Goal: Check status: Check status

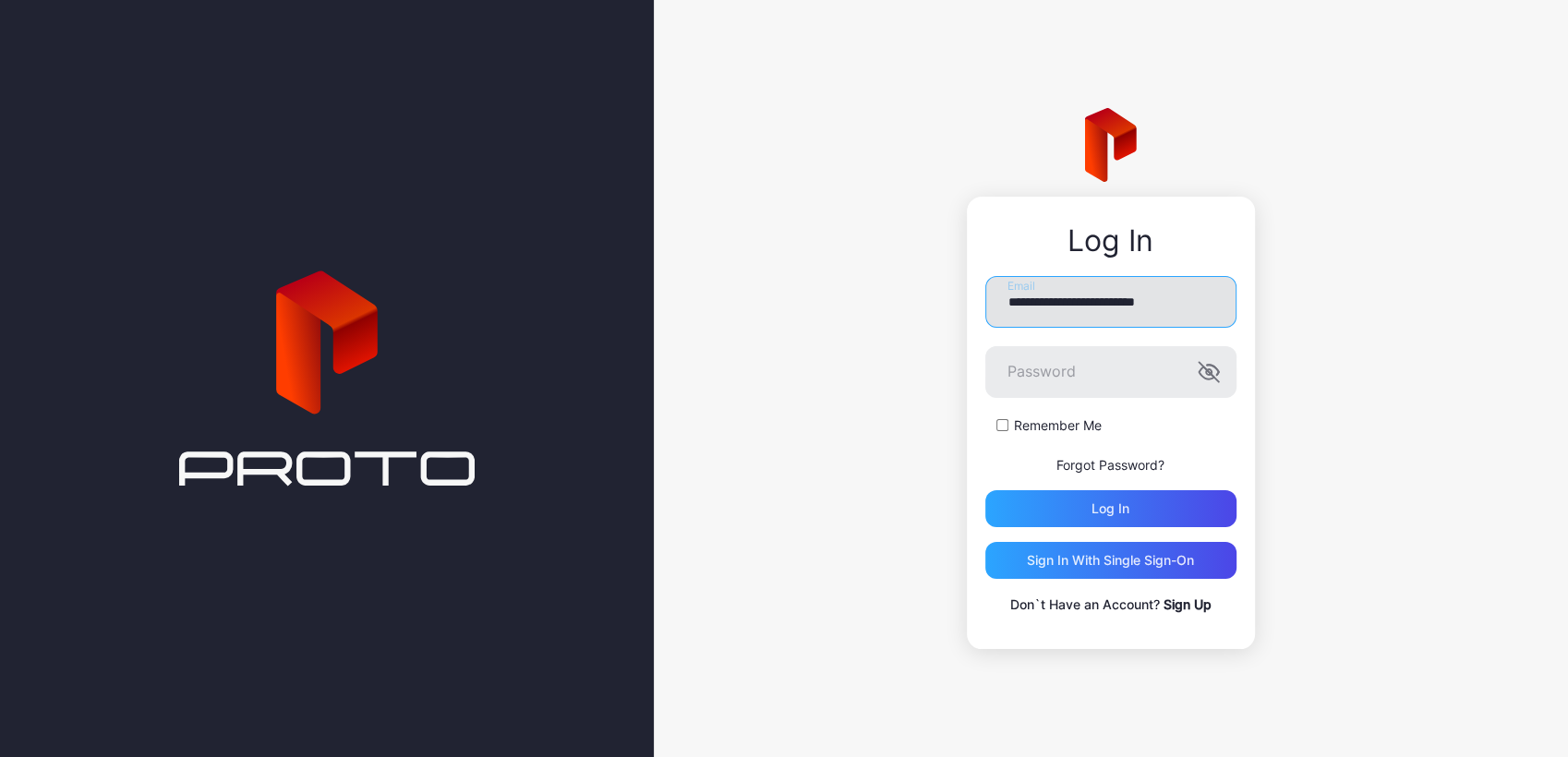
click at [1165, 311] on input "**********" at bounding box center [1110, 301] width 251 height 52
type input "**********"
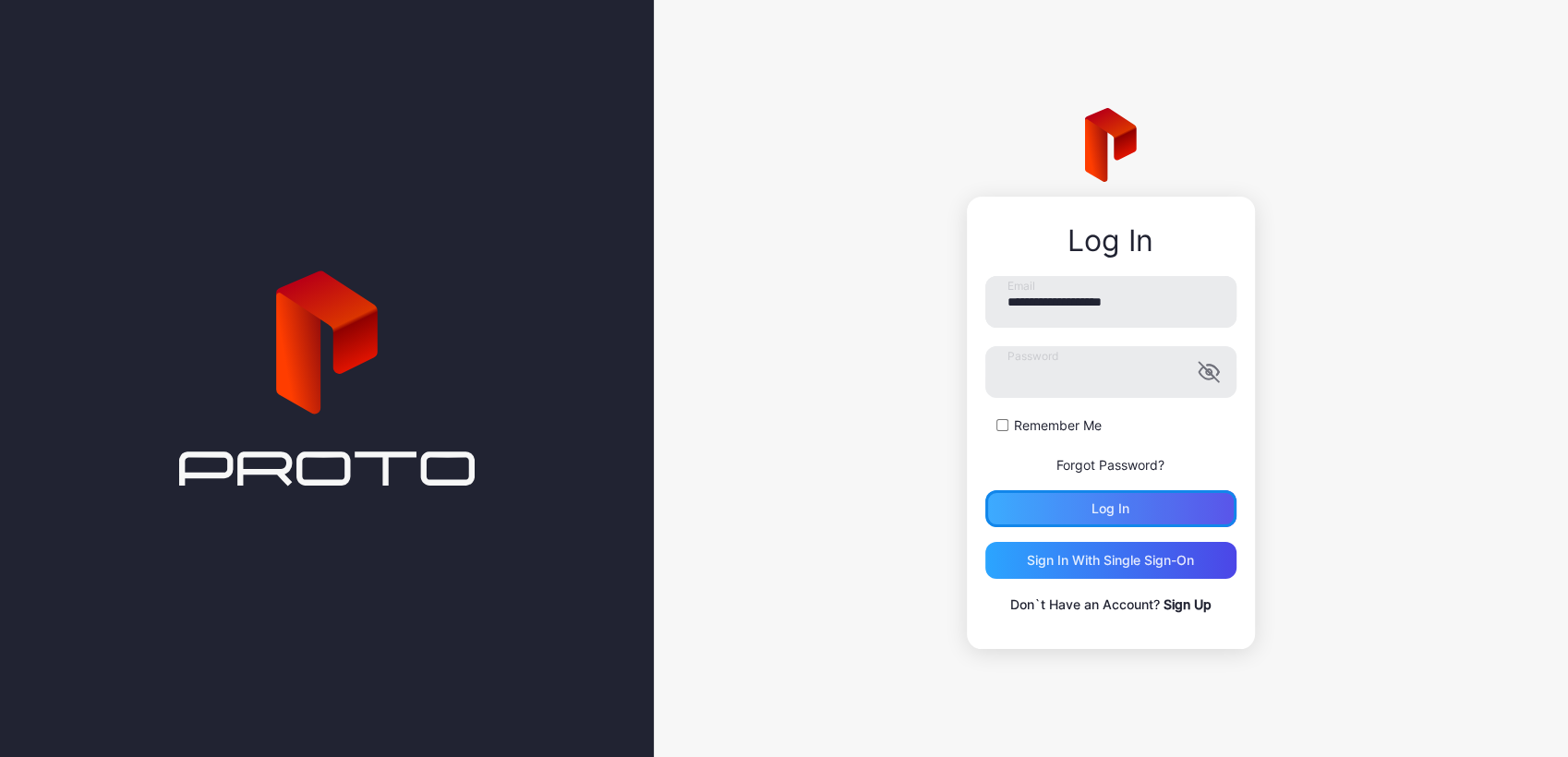
click at [1091, 506] on div "Log in" at bounding box center [1110, 509] width 38 height 15
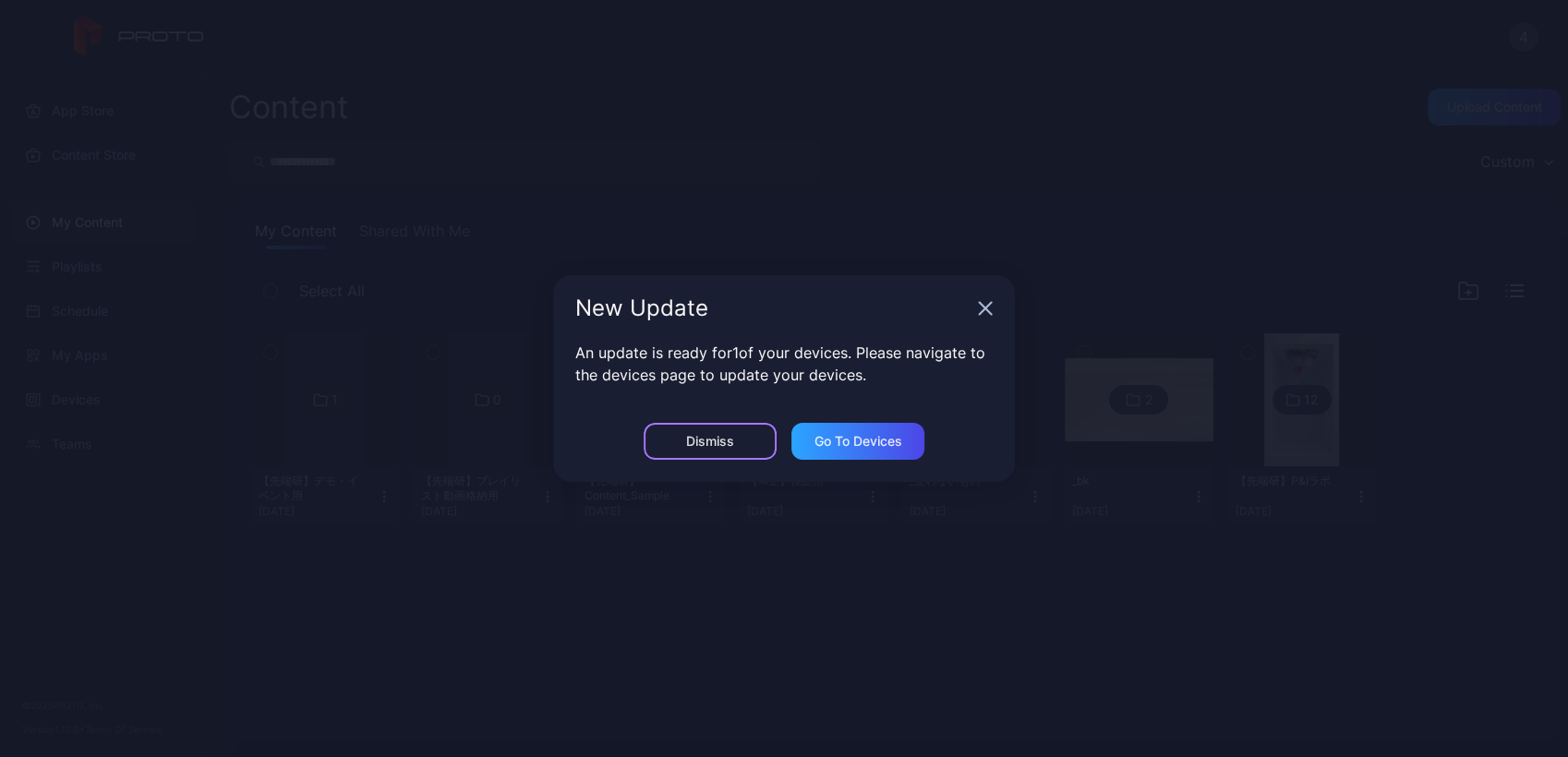
click at [720, 438] on div "Dismiss" at bounding box center [710, 442] width 48 height 15
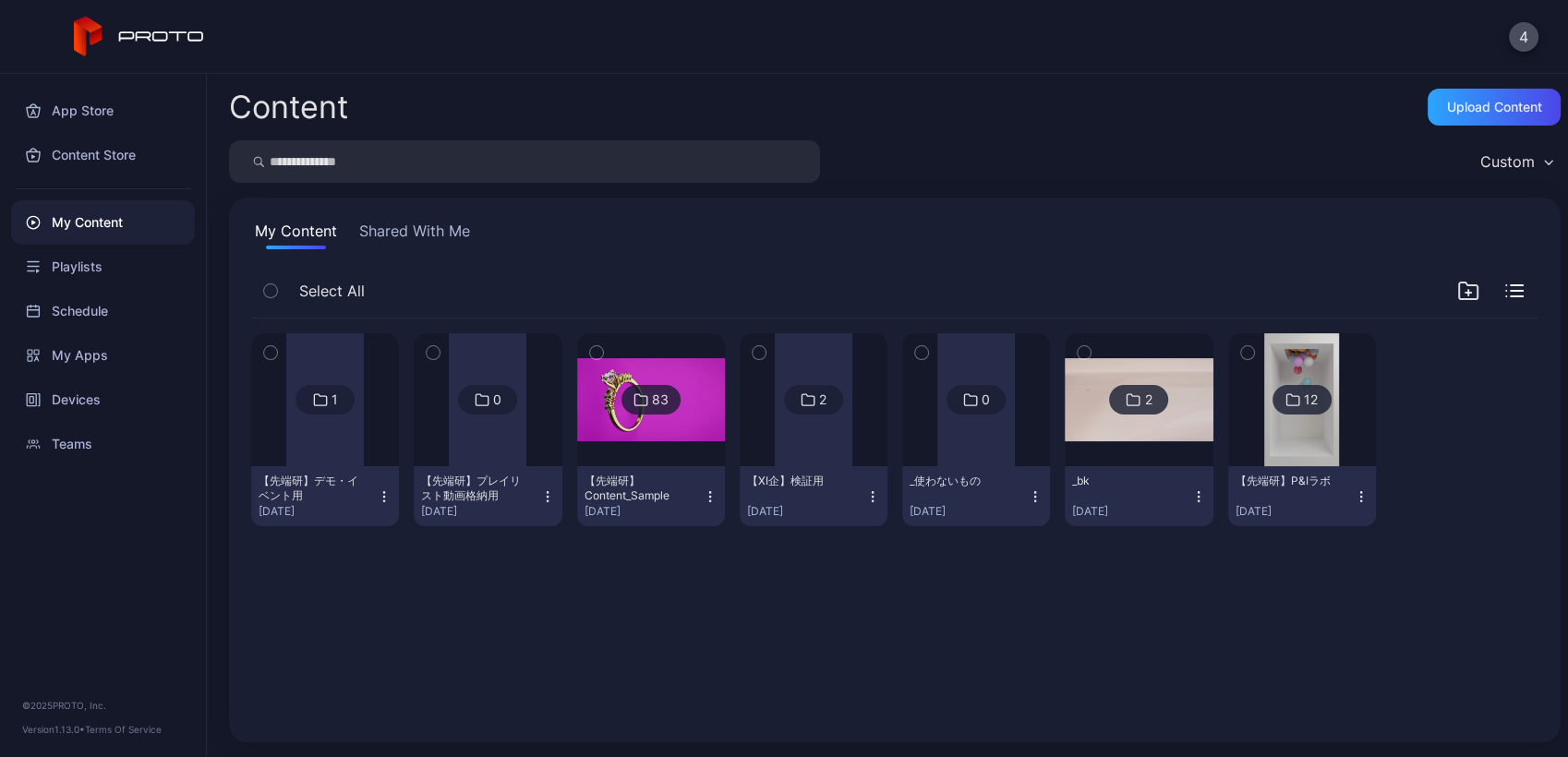
click at [337, 438] on div at bounding box center [325, 400] width 78 height 133
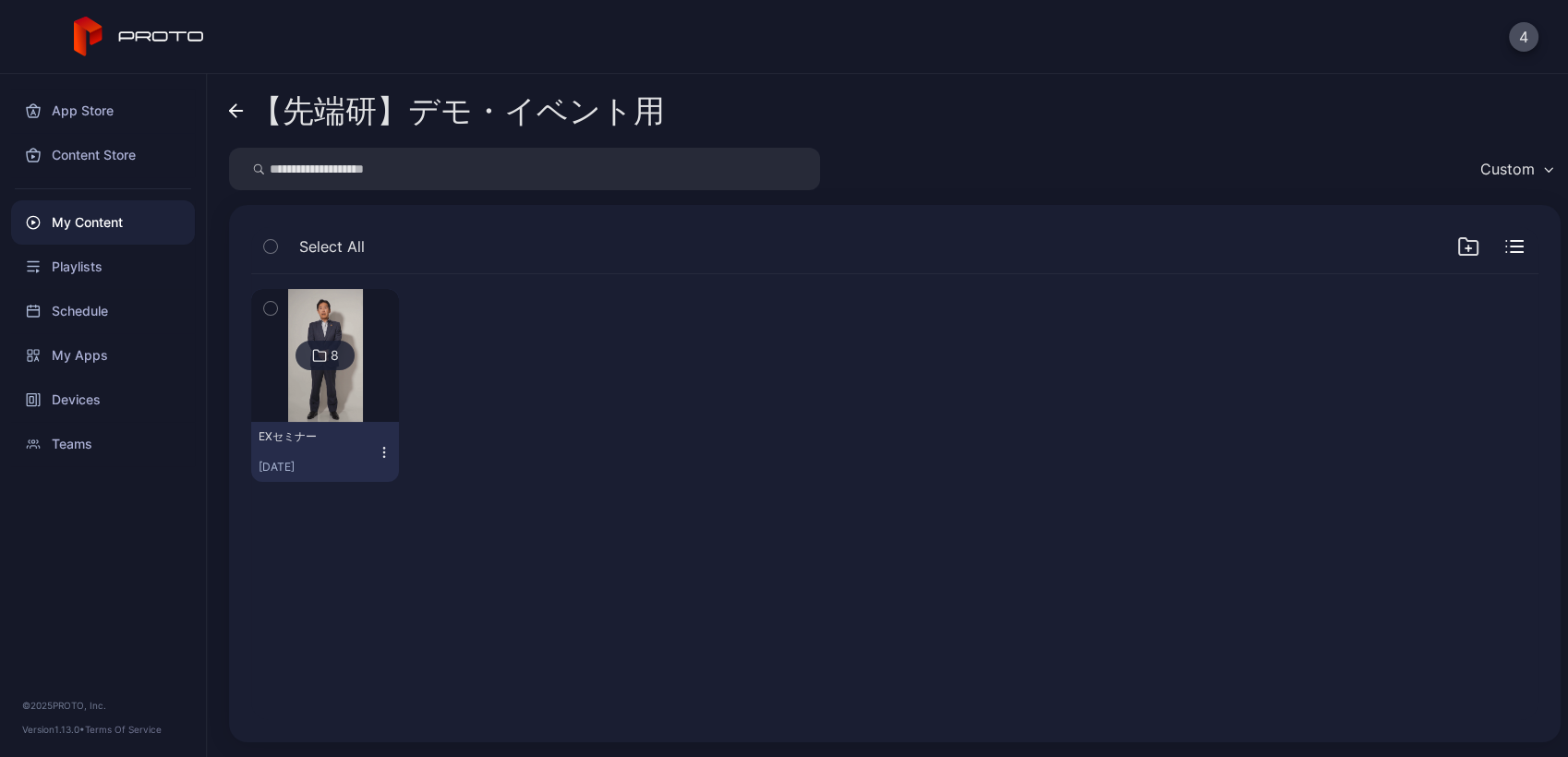
click at [340, 389] on img at bounding box center [325, 355] width 75 height 133
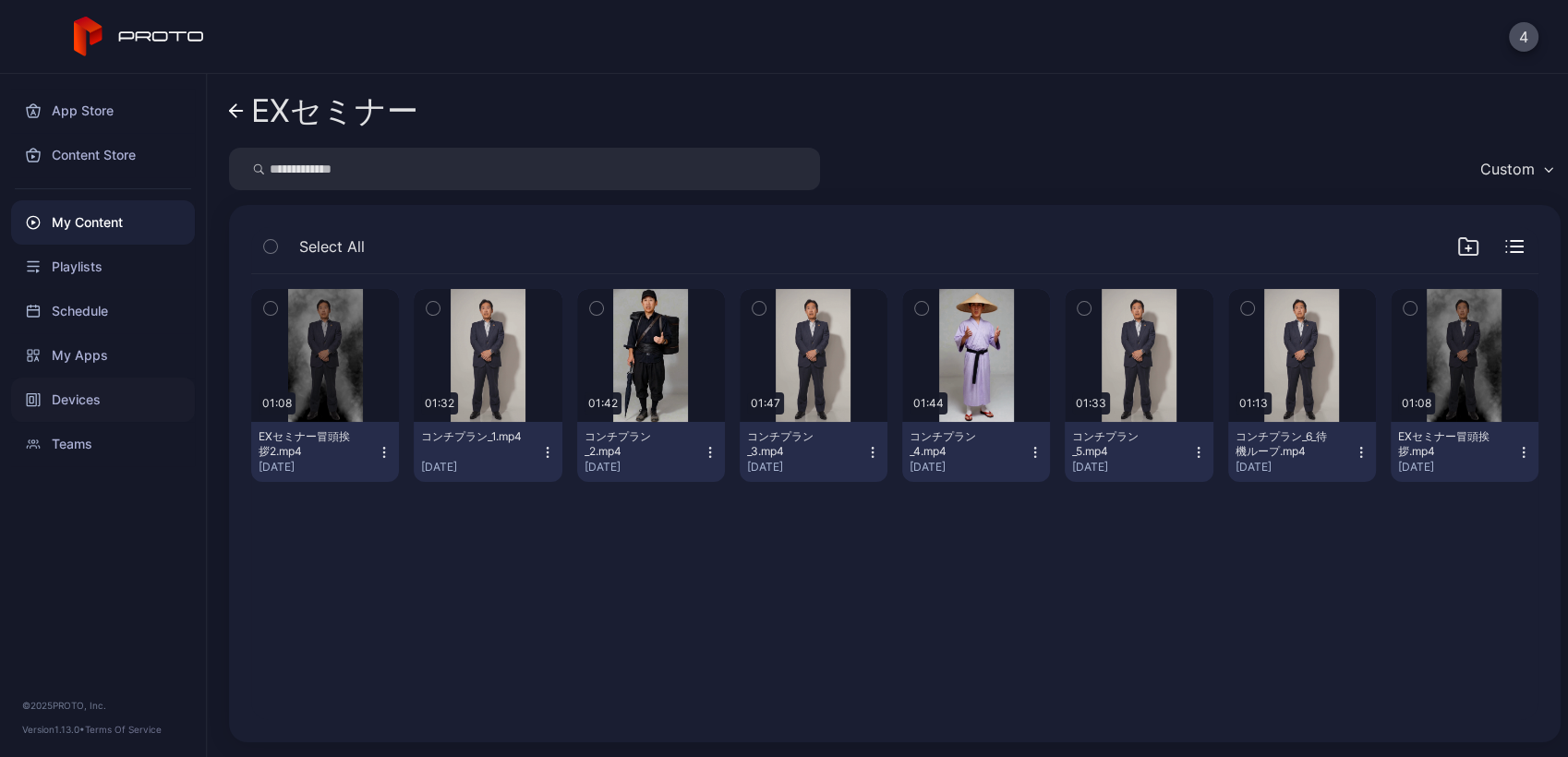
click at [71, 396] on div "Devices" at bounding box center [103, 399] width 184 height 45
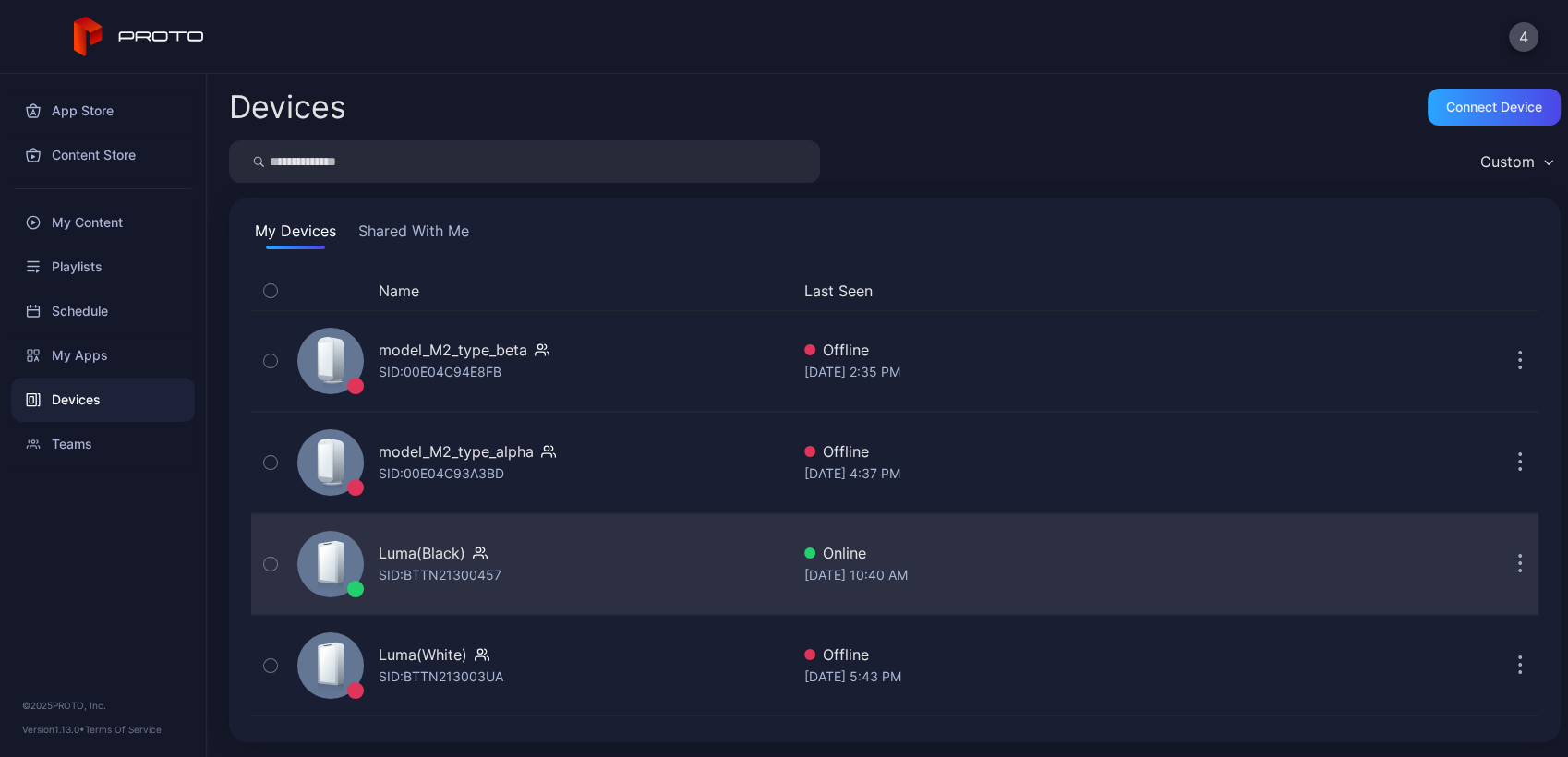
click at [432, 562] on div "Luma(Black)" at bounding box center [422, 552] width 87 height 22
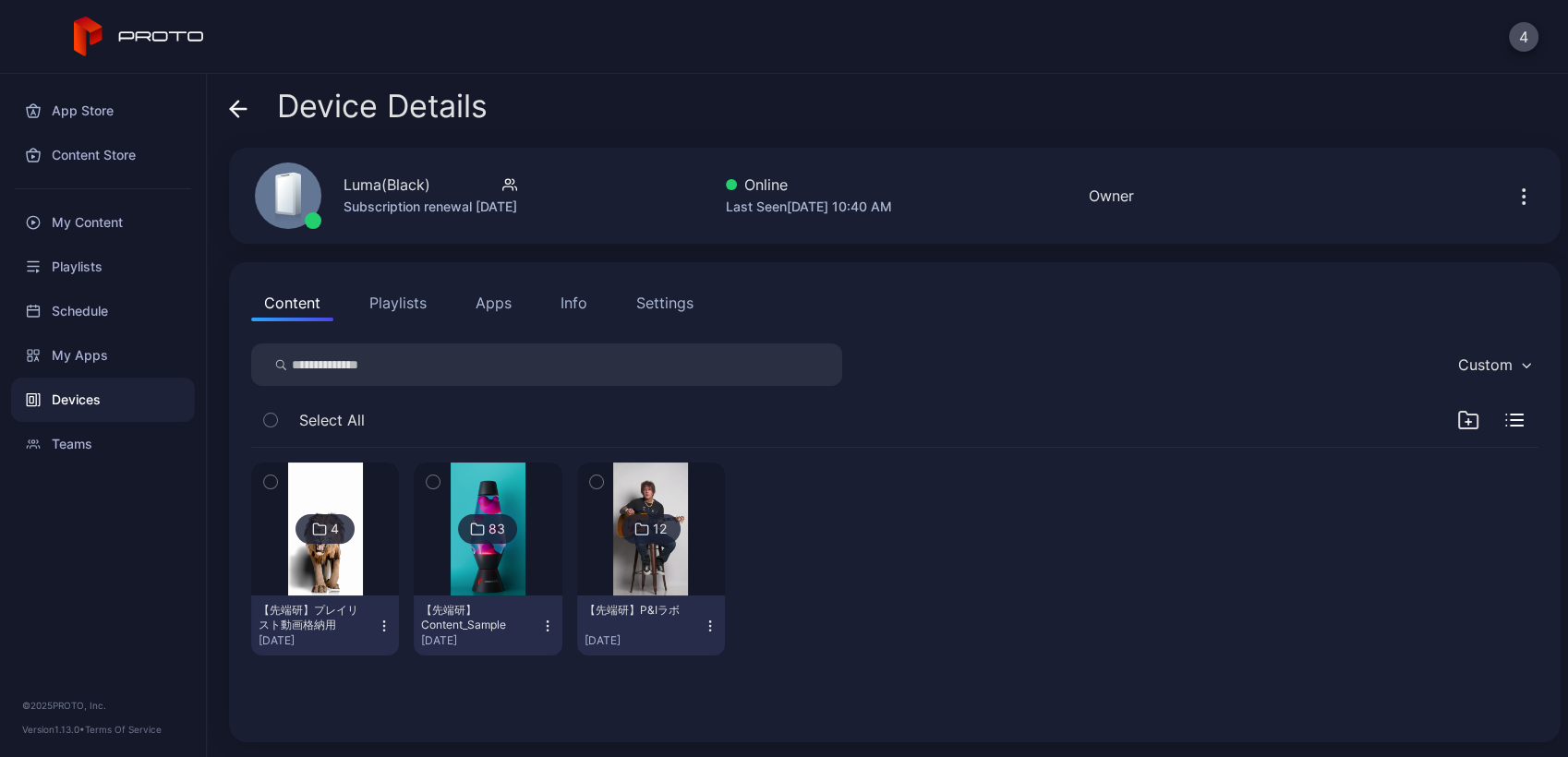
click at [817, 588] on div at bounding box center [813, 559] width 148 height 193
click at [1457, 423] on div at bounding box center [1490, 420] width 66 height 22
click at [78, 225] on div "My Content" at bounding box center [103, 222] width 184 height 45
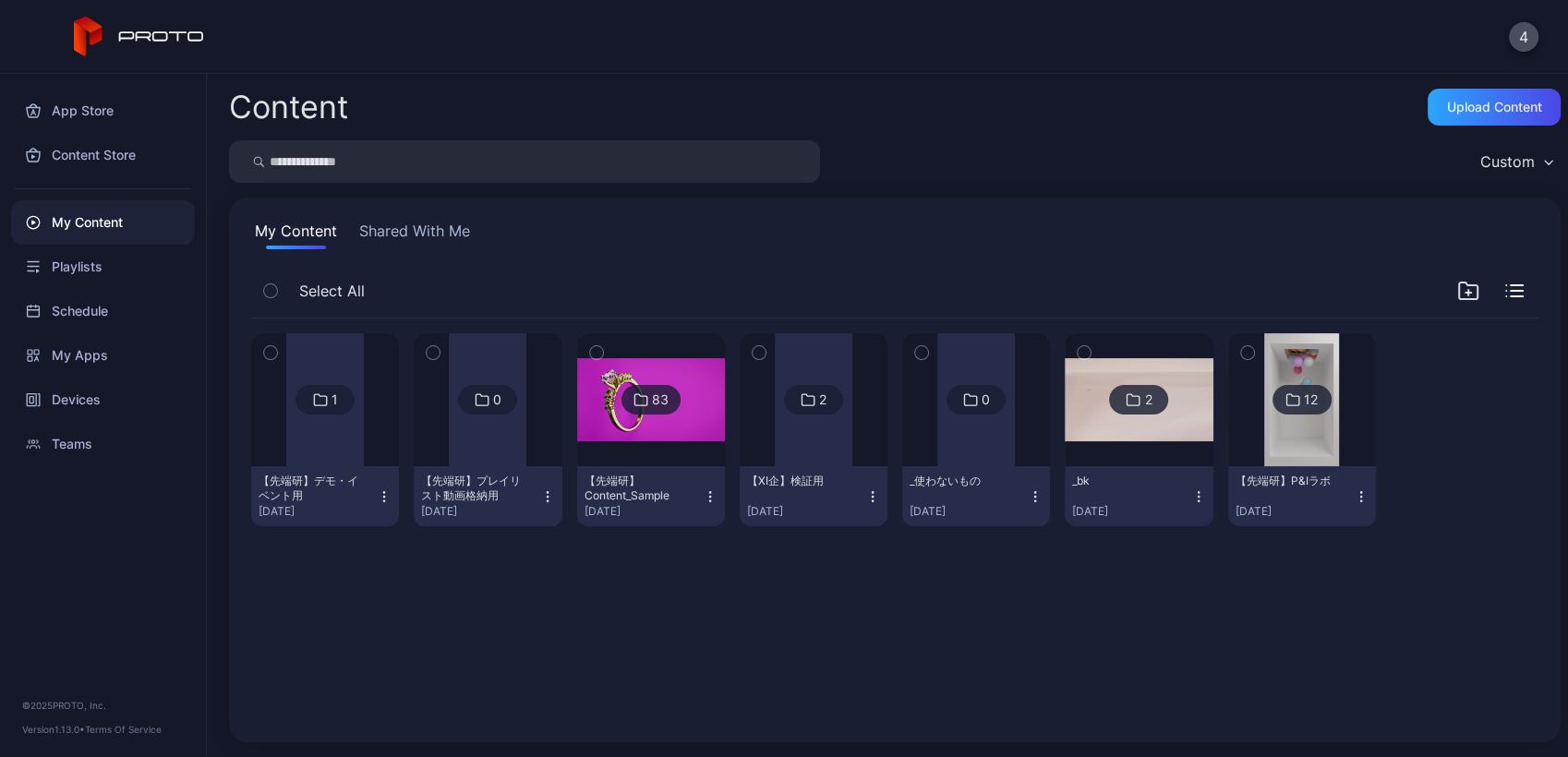
click at [368, 424] on div at bounding box center [325, 400] width 133 height 133
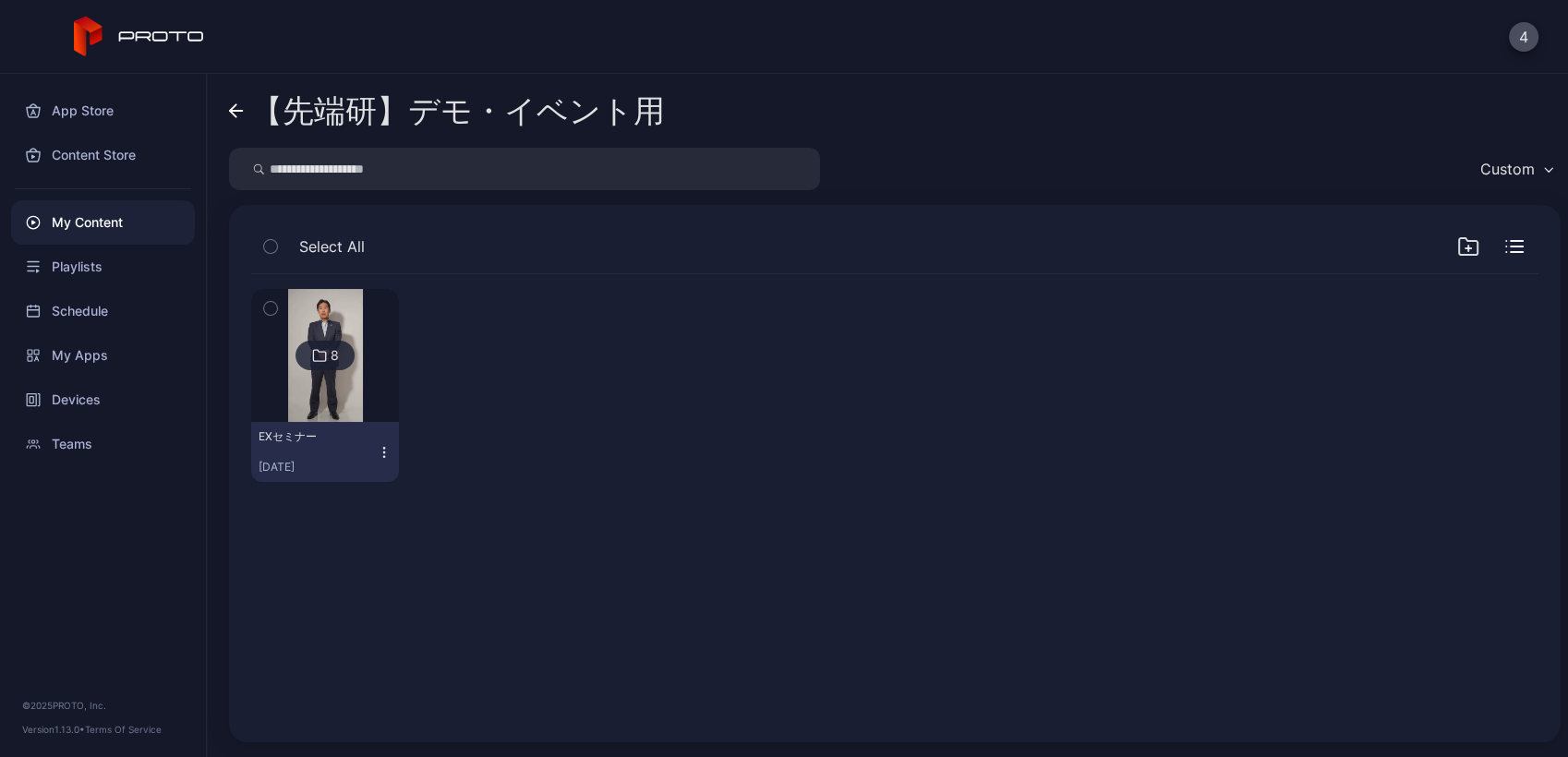
click at [339, 411] on img at bounding box center [325, 355] width 75 height 133
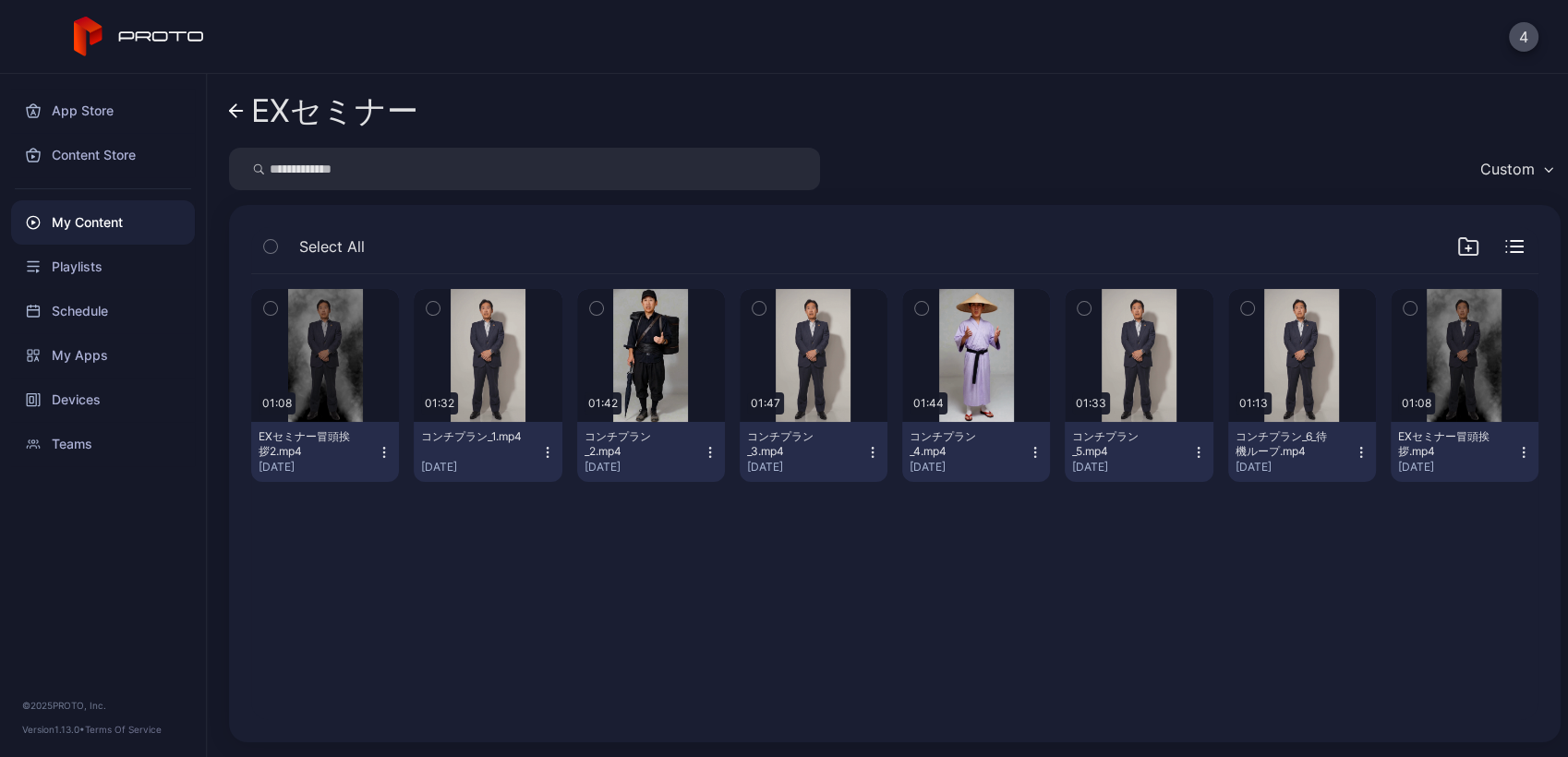
click at [270, 305] on icon "button" at bounding box center [271, 308] width 13 height 20
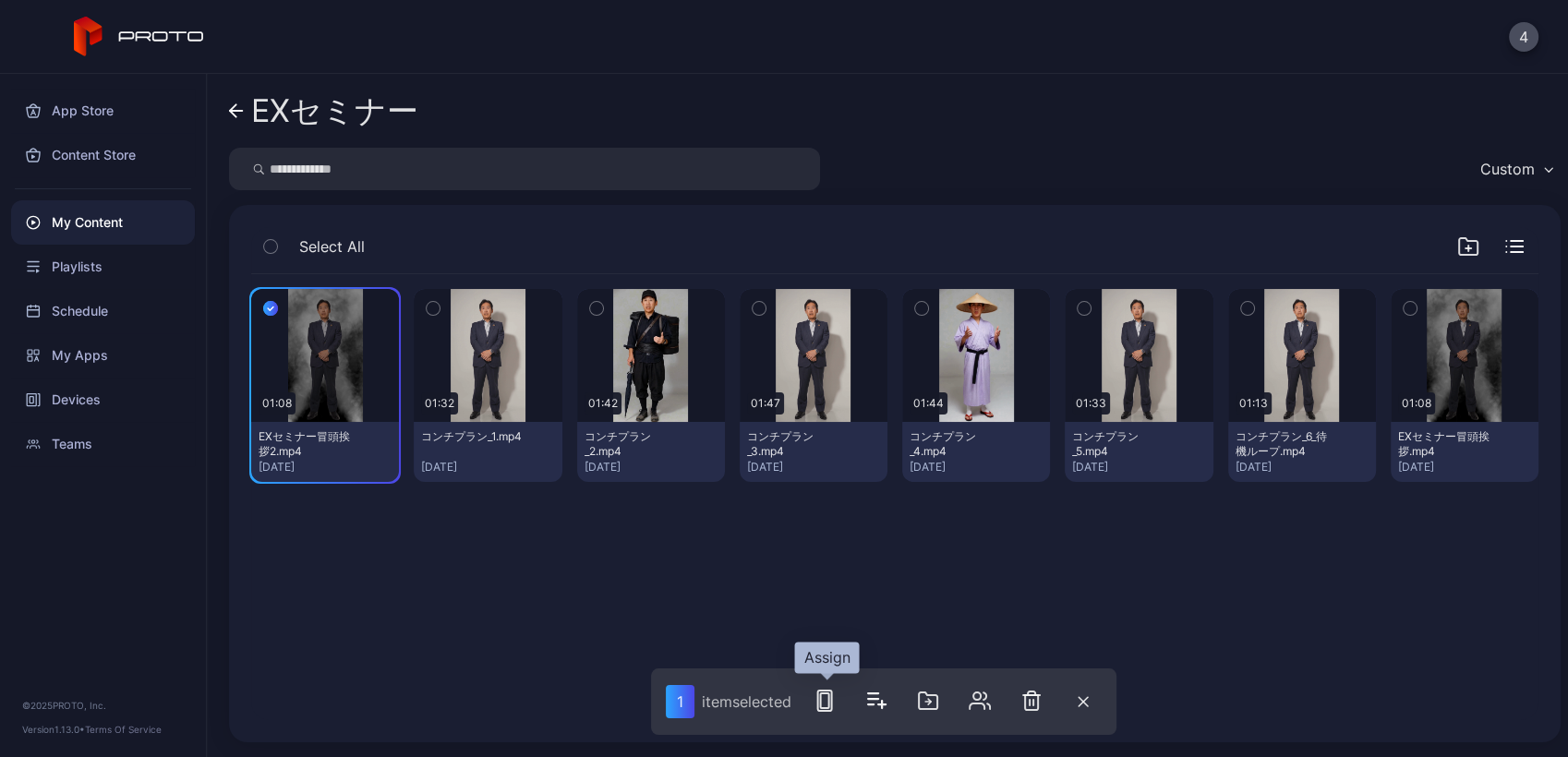
click at [830, 701] on rect "button" at bounding box center [825, 701] width 9 height 15
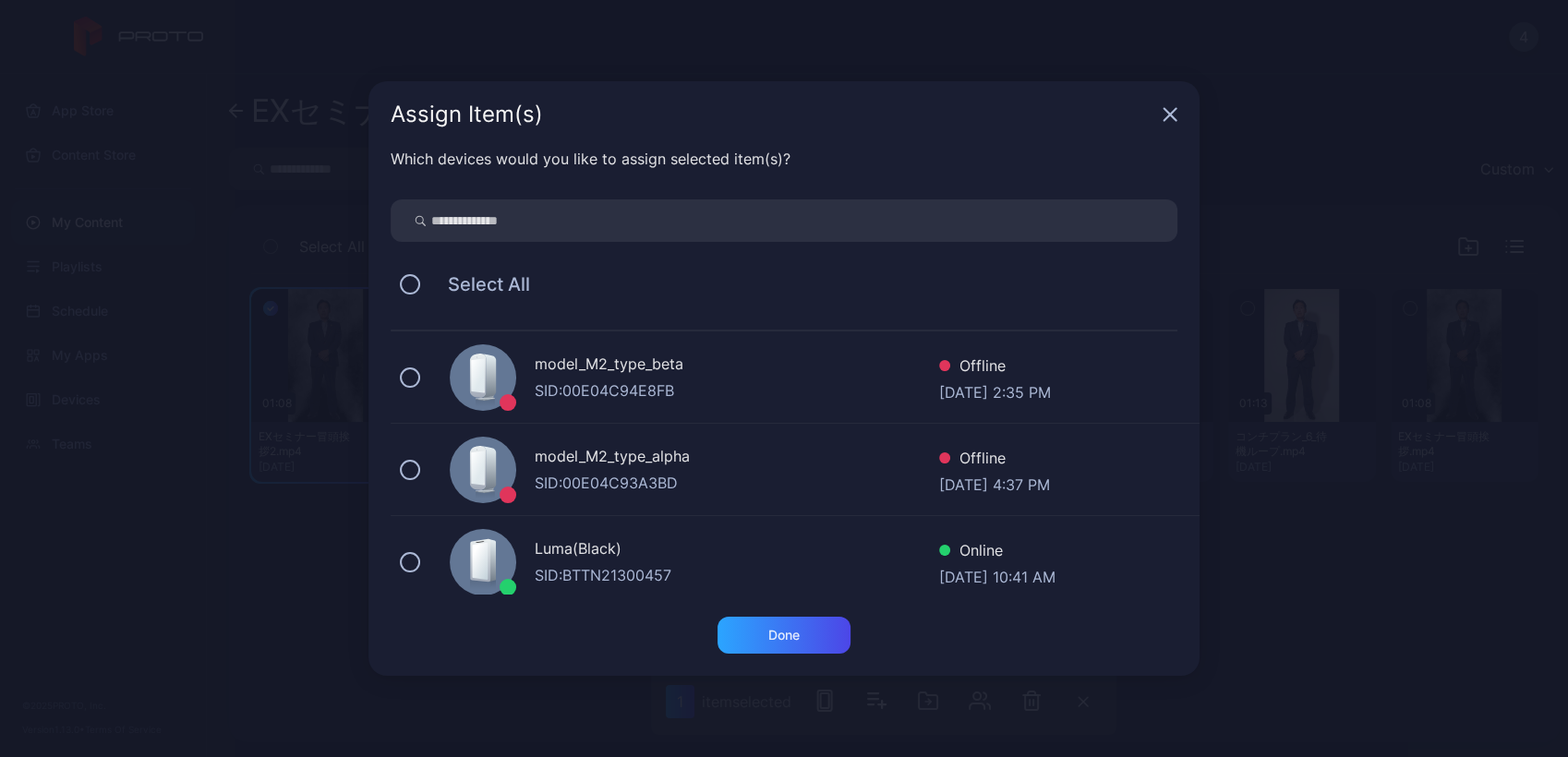
click at [634, 557] on div "Luma(Black)" at bounding box center [737, 550] width 405 height 27
click at [799, 631] on div "Done" at bounding box center [784, 635] width 31 height 15
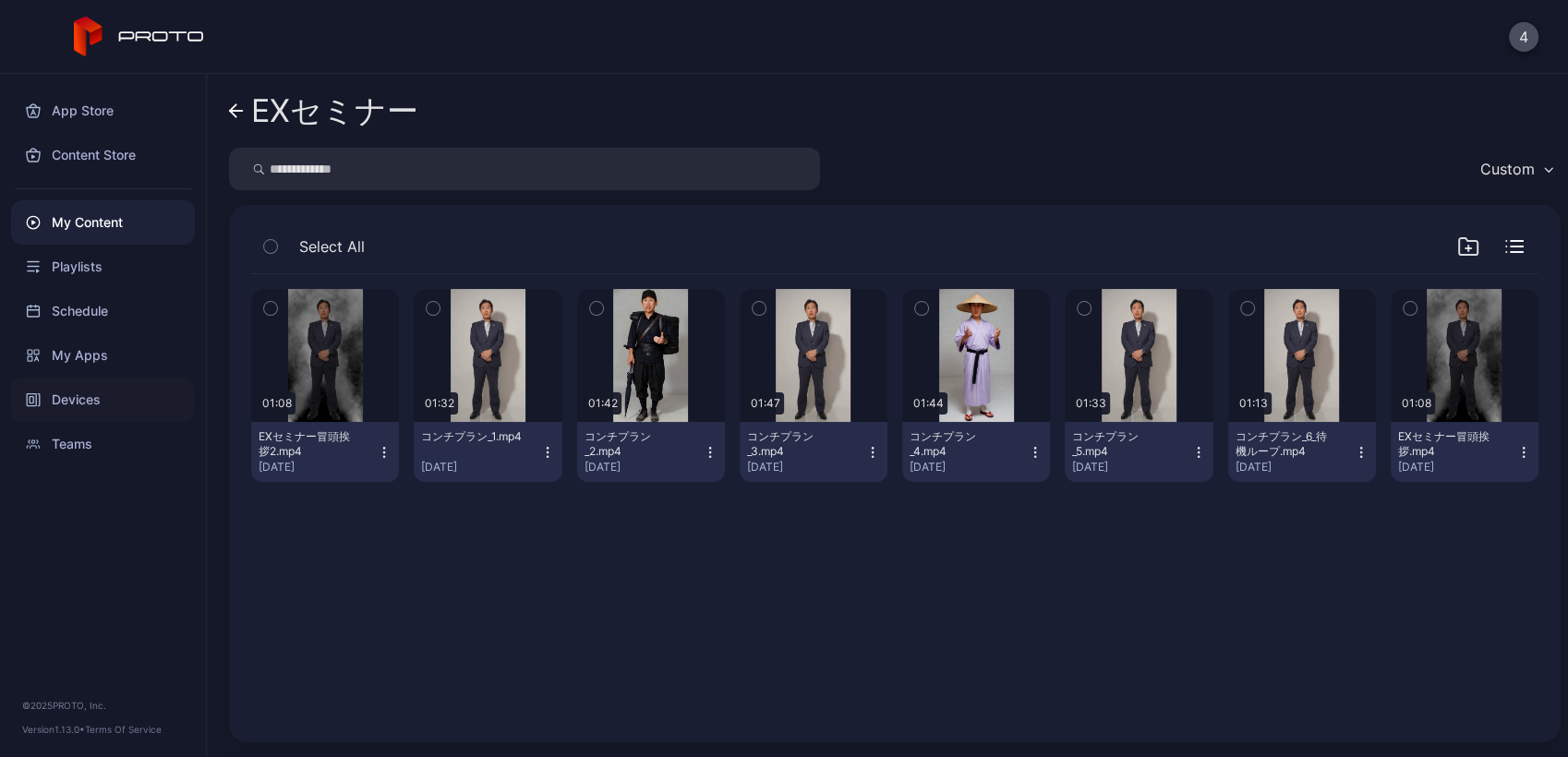
click at [100, 404] on div "Devices" at bounding box center [103, 399] width 184 height 45
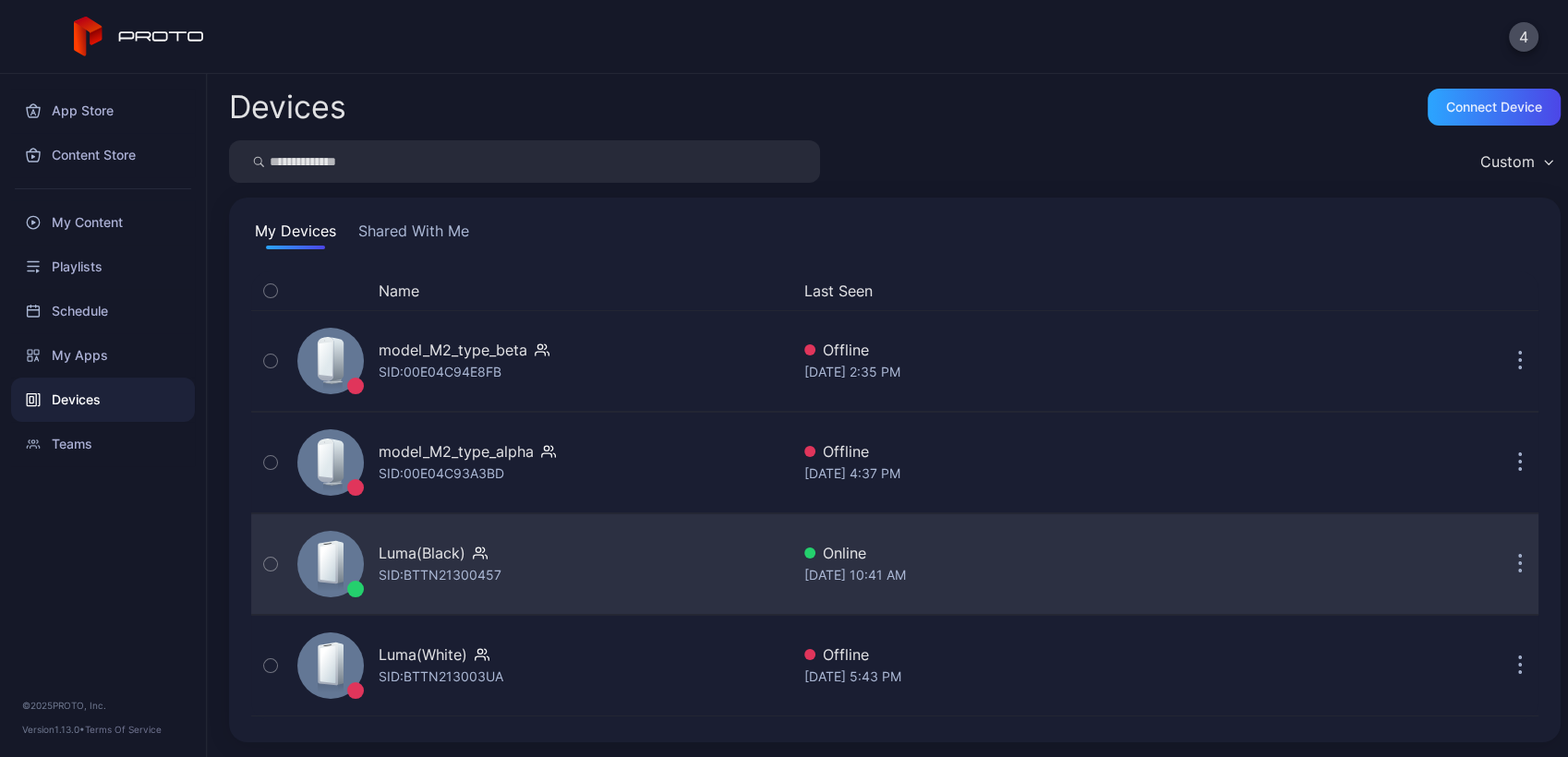
click at [555, 590] on div "Luma(Black) SID: BTTN21300457" at bounding box center [539, 564] width 500 height 92
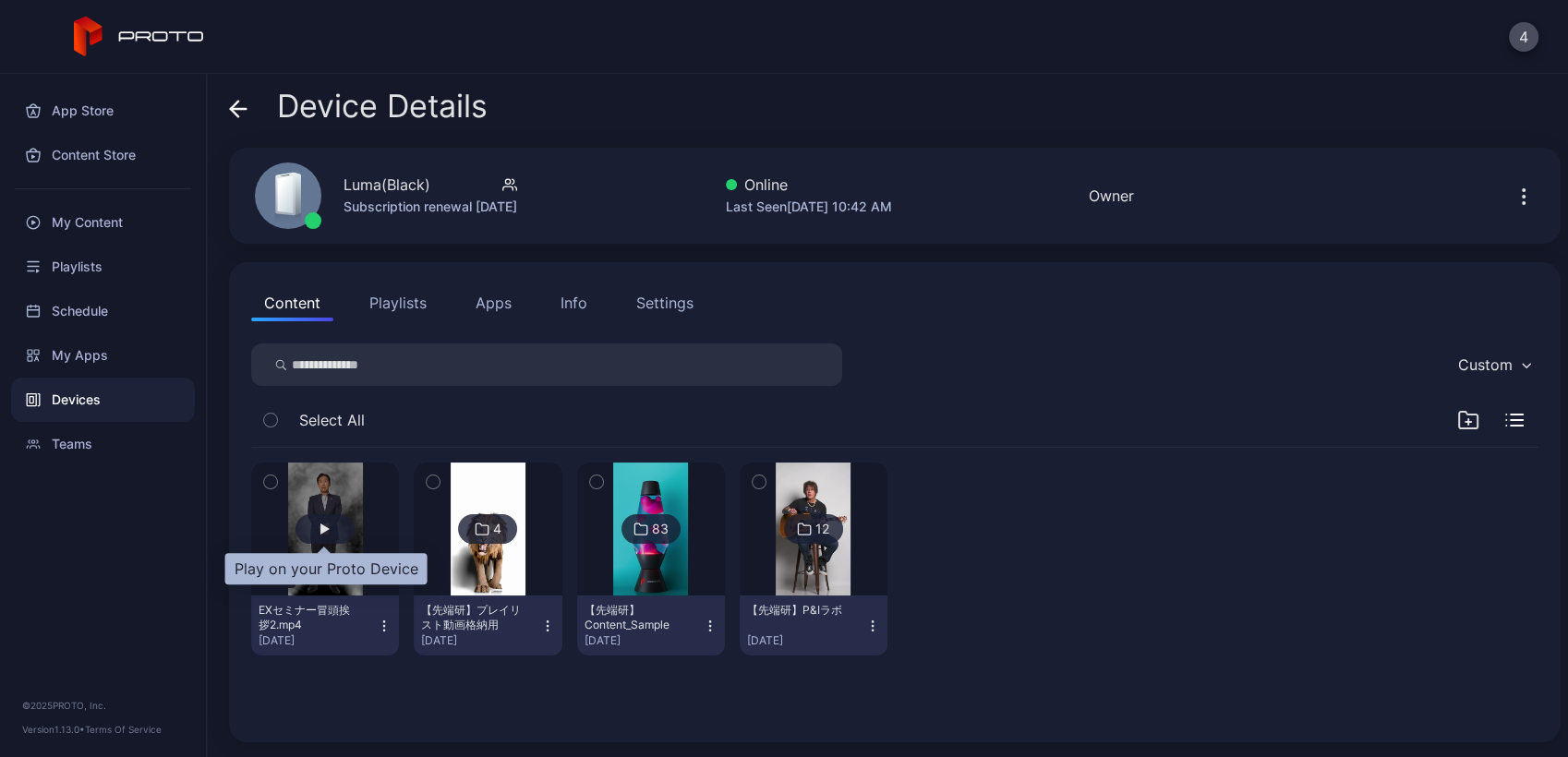
click at [326, 529] on div "button" at bounding box center [325, 529] width 9 height 11
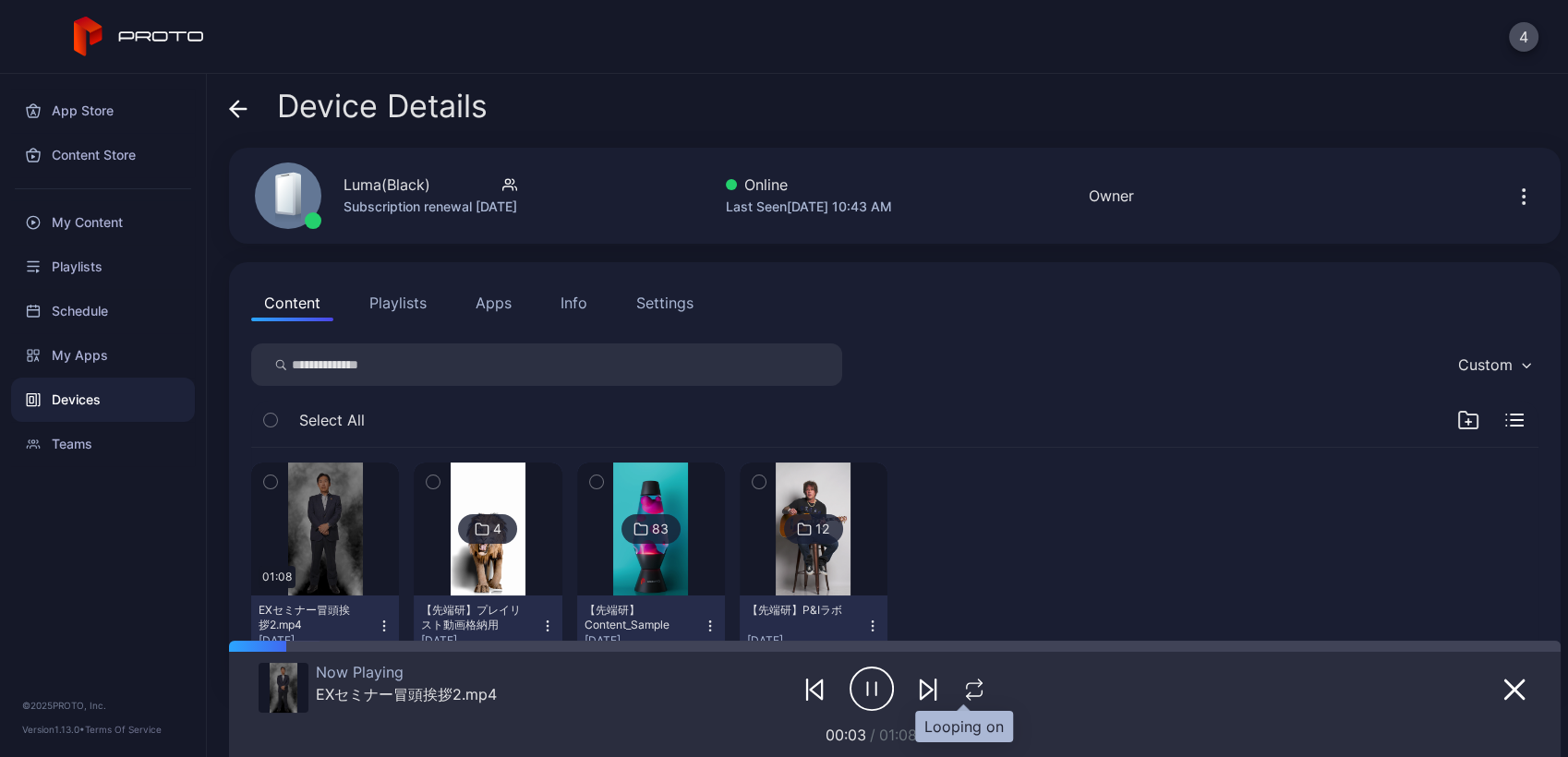
click at [962, 693] on icon "button" at bounding box center [974, 689] width 24 height 22
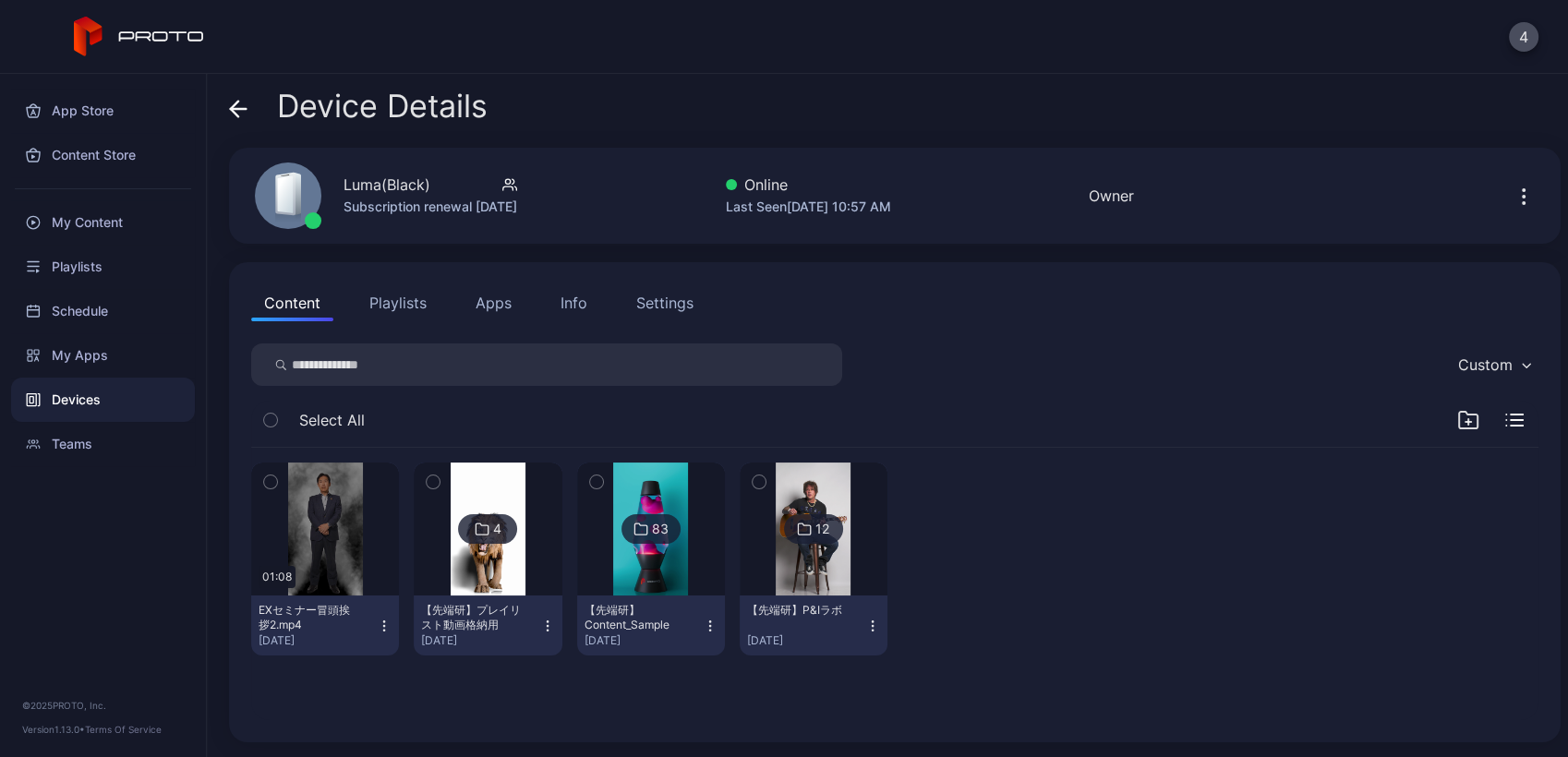
click at [1068, 486] on div "01:08 EXセミナー冒頭挨拶2.mp4 [DATE] 4 【先端研】プレイリスト動画格納用 [DATE] 83 【先端研】Content_Sample […" at bounding box center [895, 558] width 1287 height 223
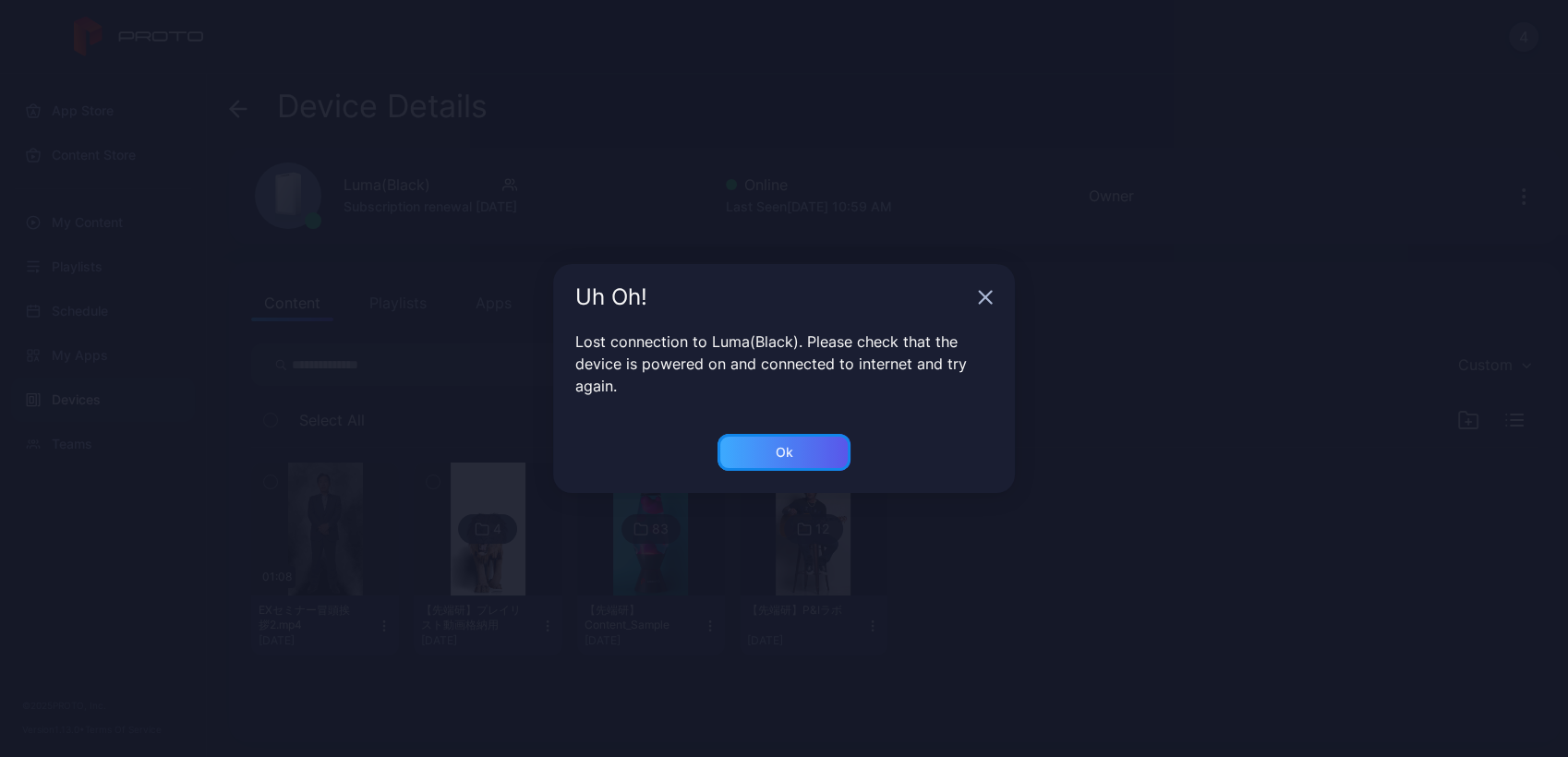
click at [746, 442] on div "Ok" at bounding box center [784, 452] width 133 height 37
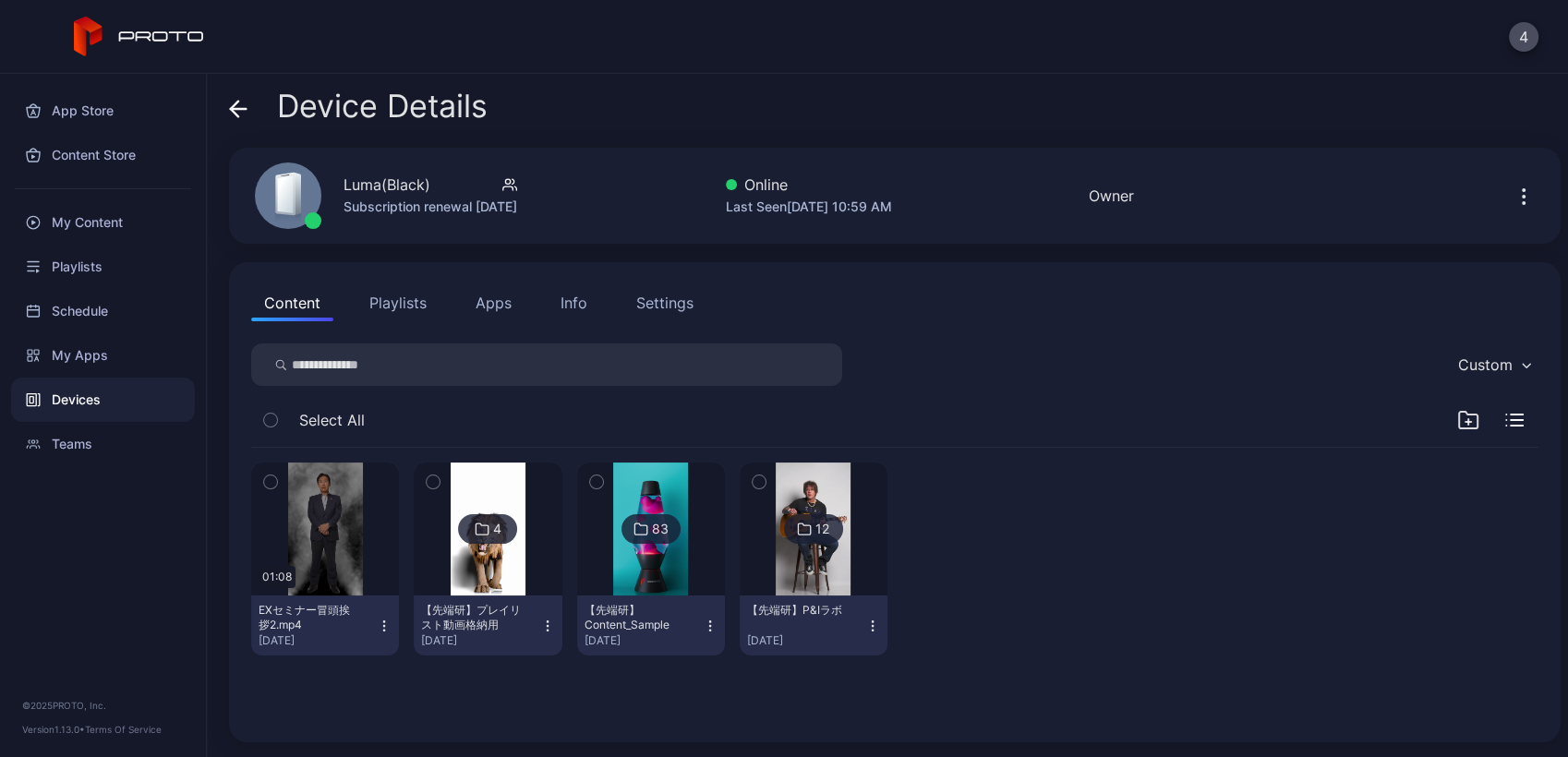
click at [87, 413] on div "Devices" at bounding box center [103, 399] width 184 height 45
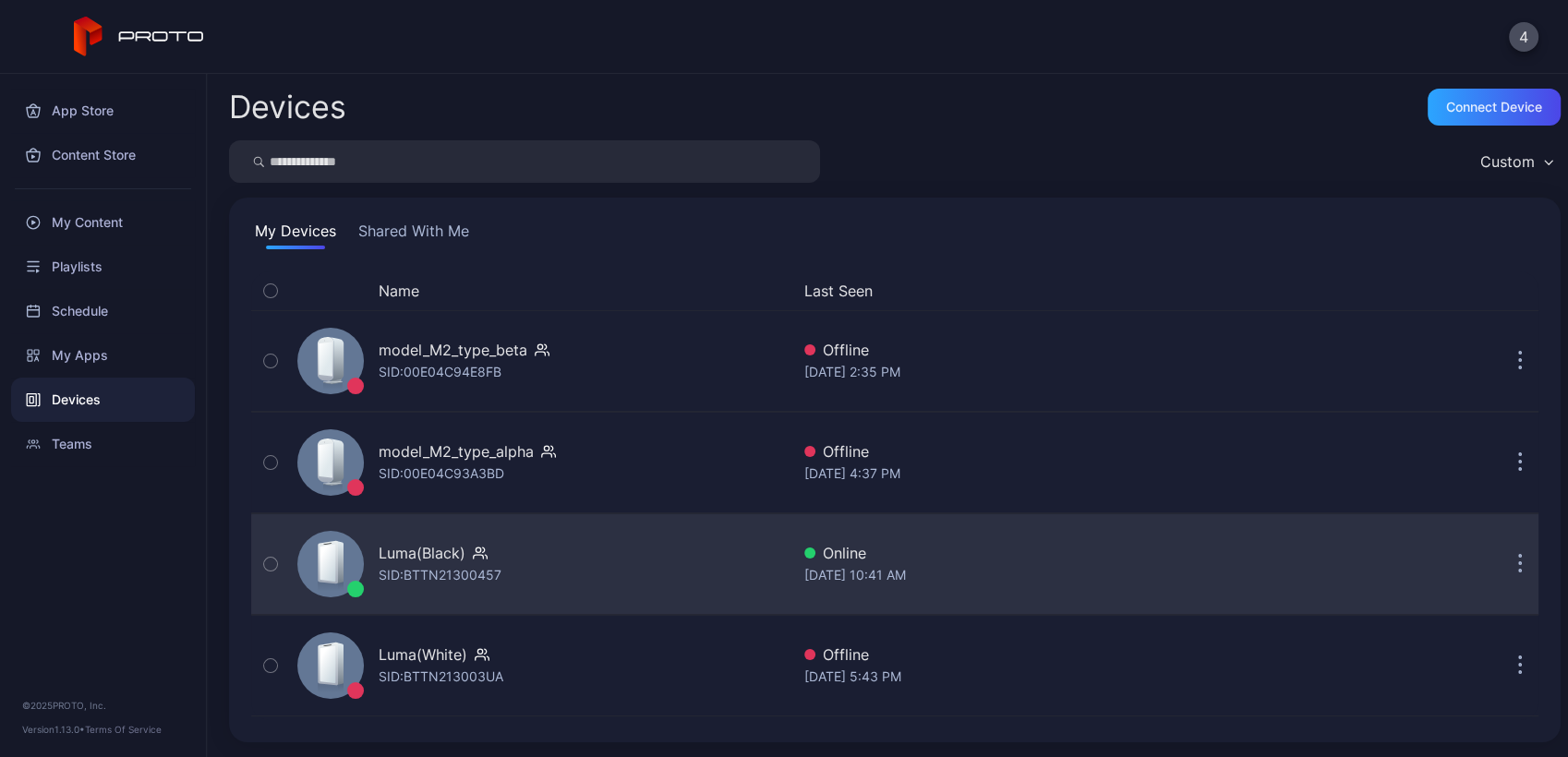
click at [614, 570] on div "Luma(Black) SID: BTTN21300457" at bounding box center [539, 564] width 500 height 92
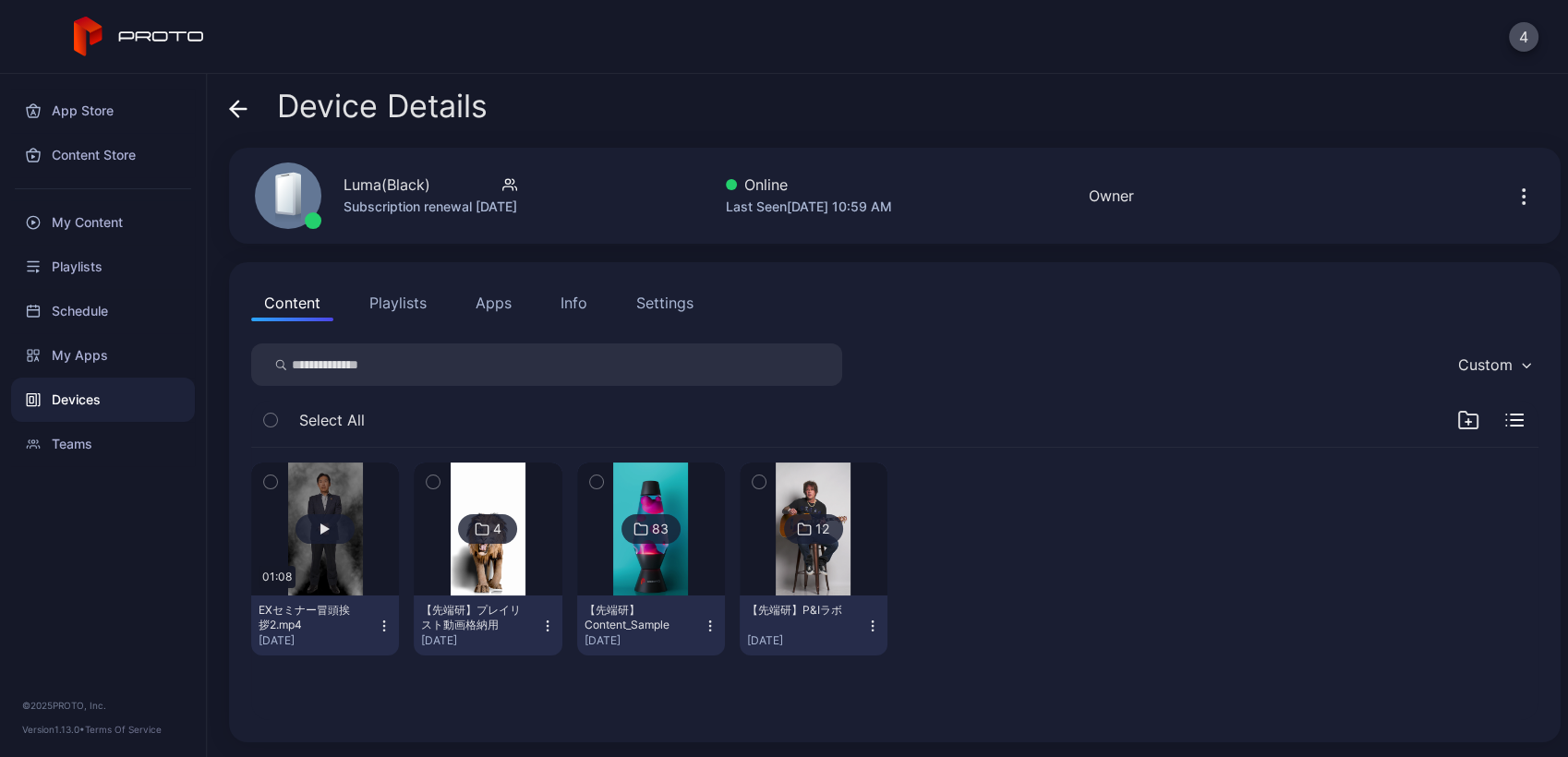
click at [320, 568] on button "button" at bounding box center [325, 529] width 148 height 133
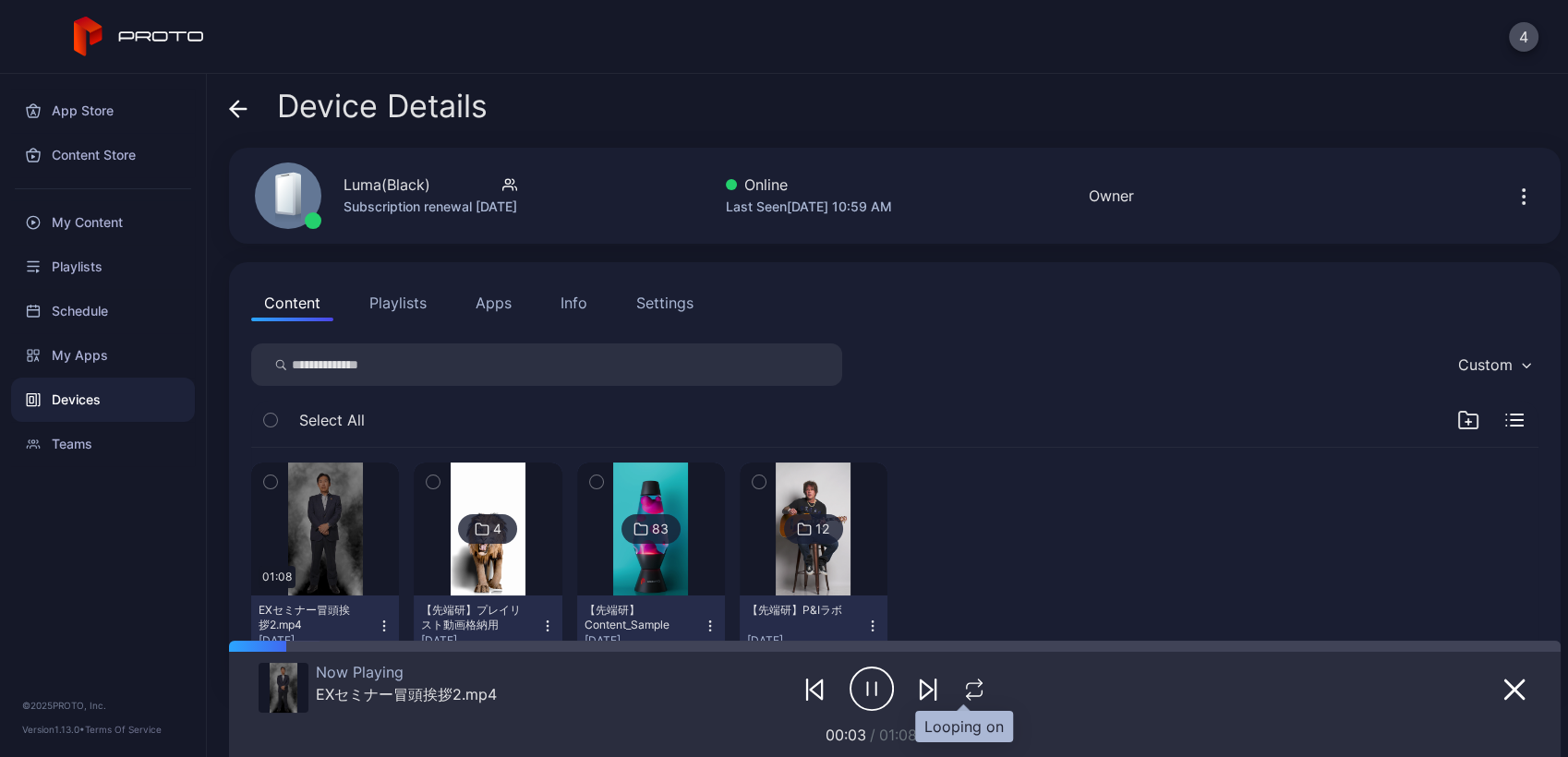
click at [966, 684] on icon "button" at bounding box center [974, 689] width 24 height 22
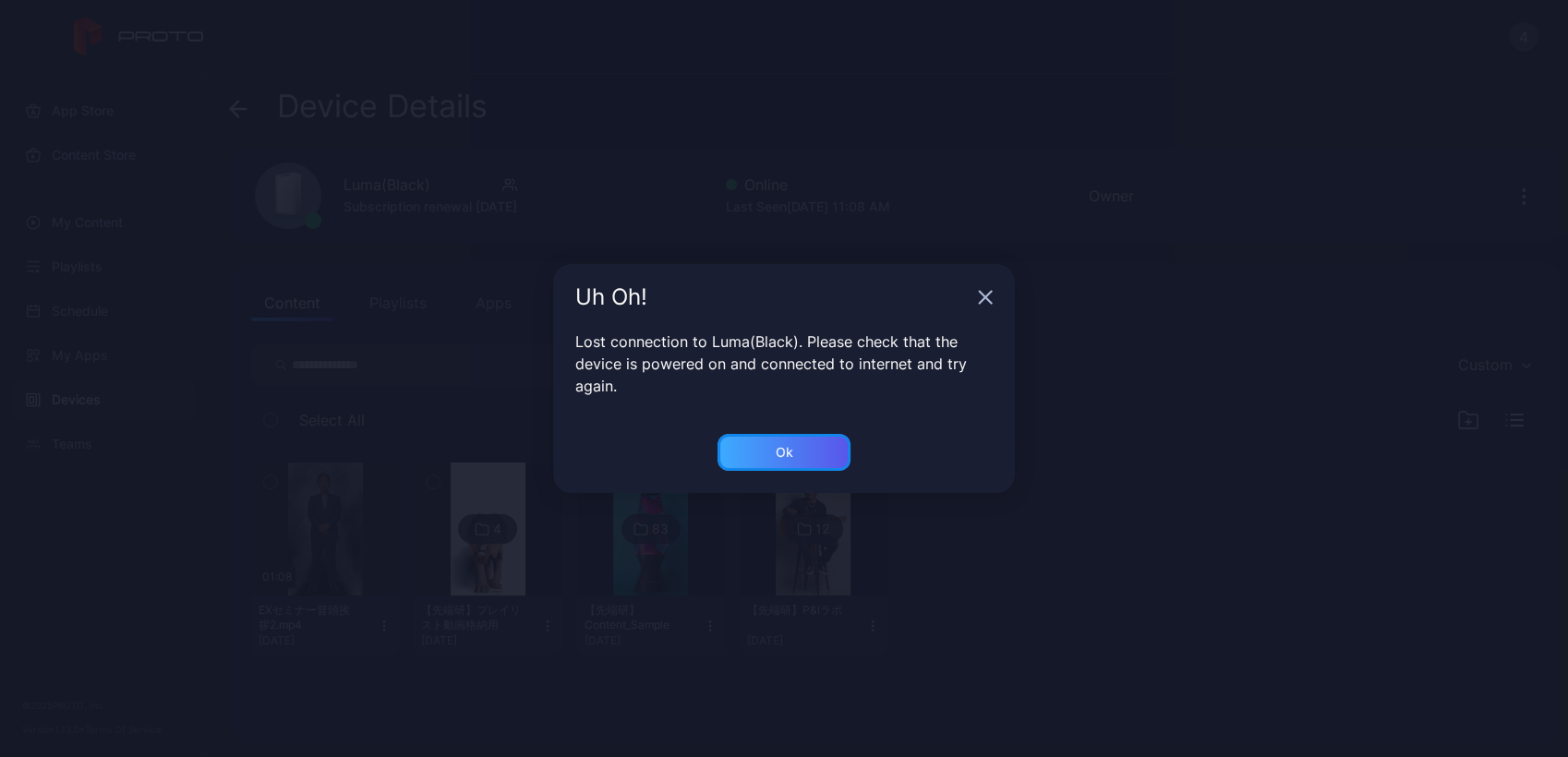
click at [754, 443] on div "Ok" at bounding box center [784, 452] width 133 height 37
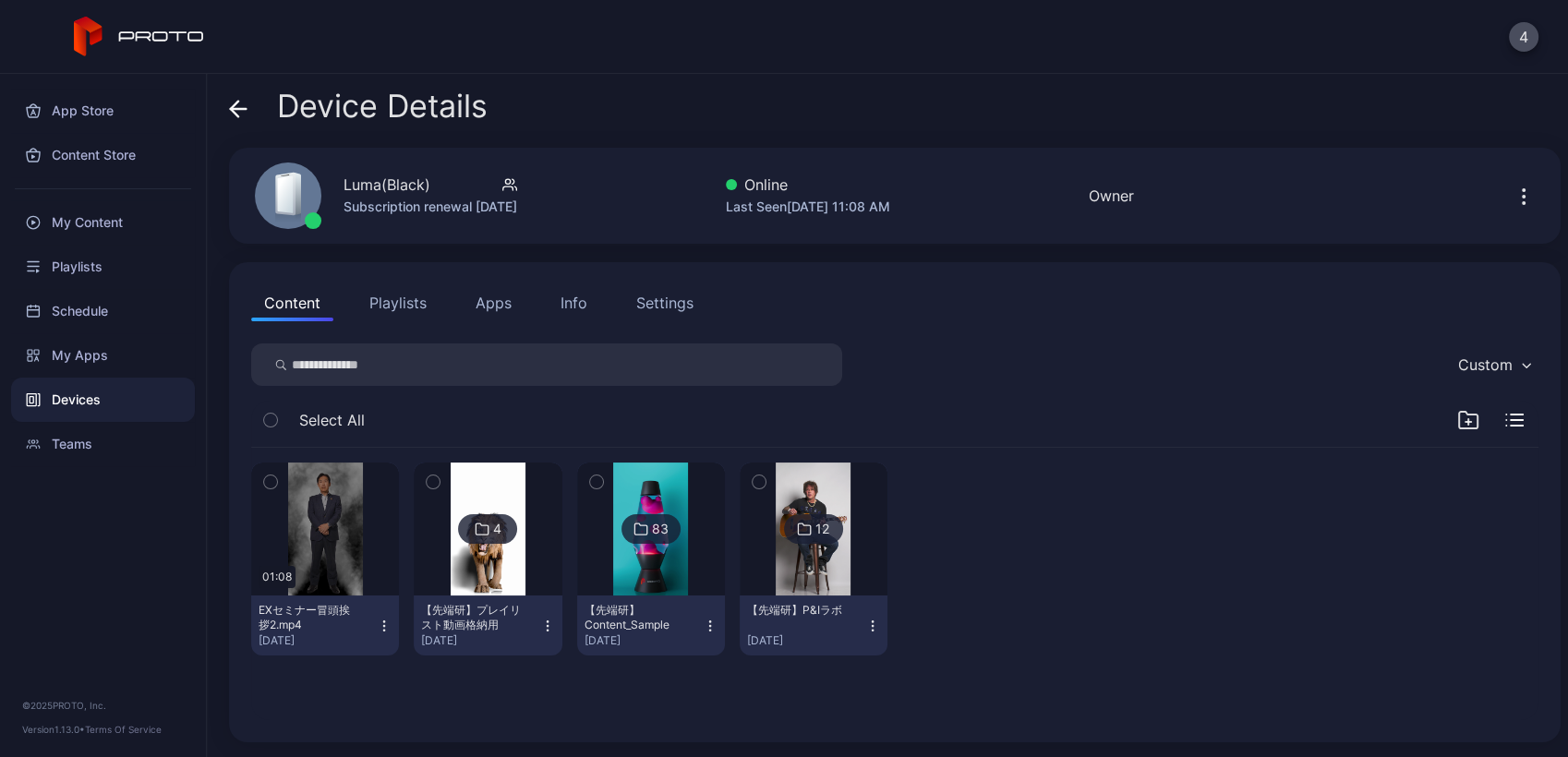
click at [47, 411] on div "Devices" at bounding box center [103, 399] width 184 height 45
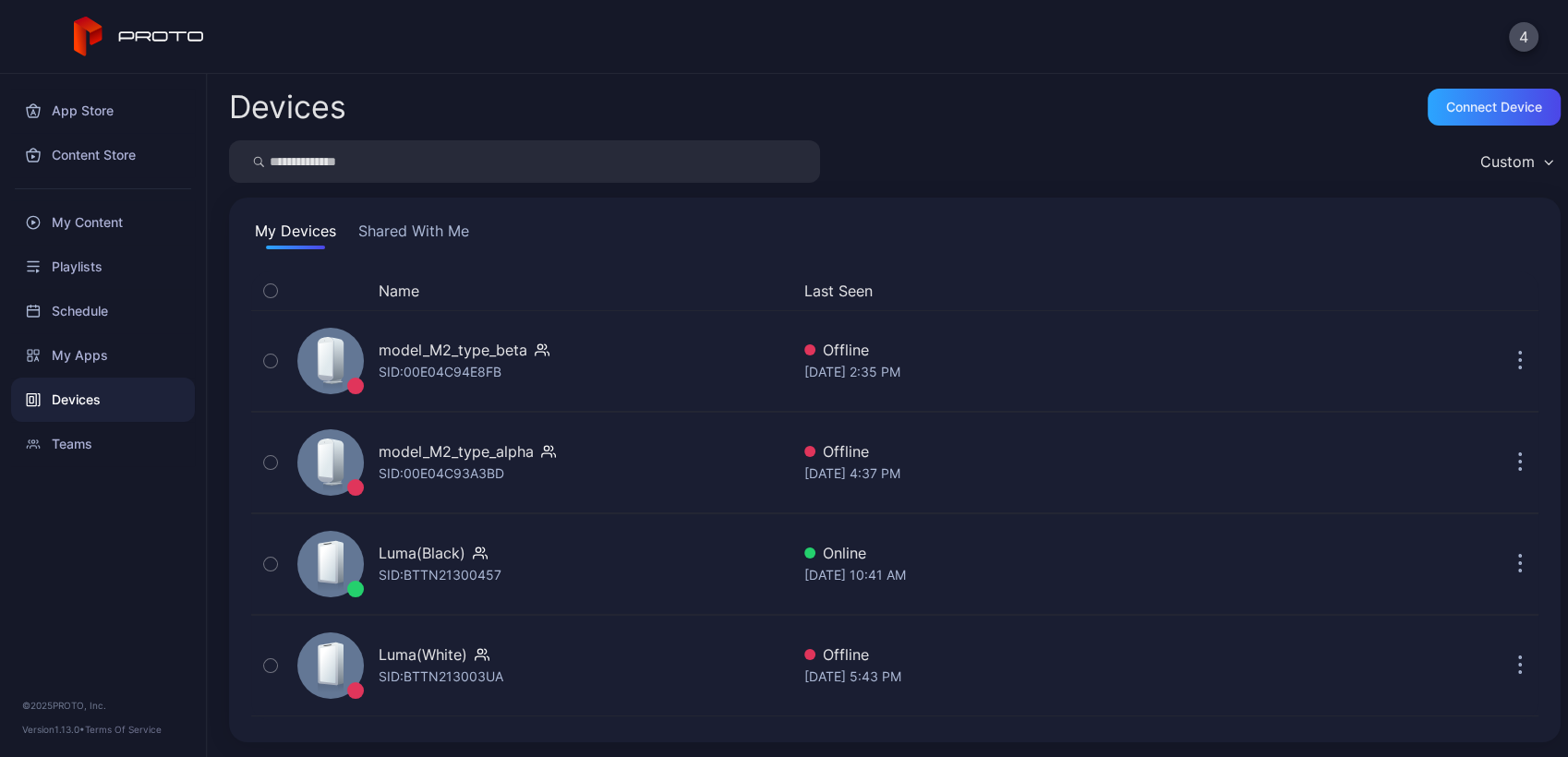
click at [47, 411] on div "Devices" at bounding box center [103, 399] width 184 height 45
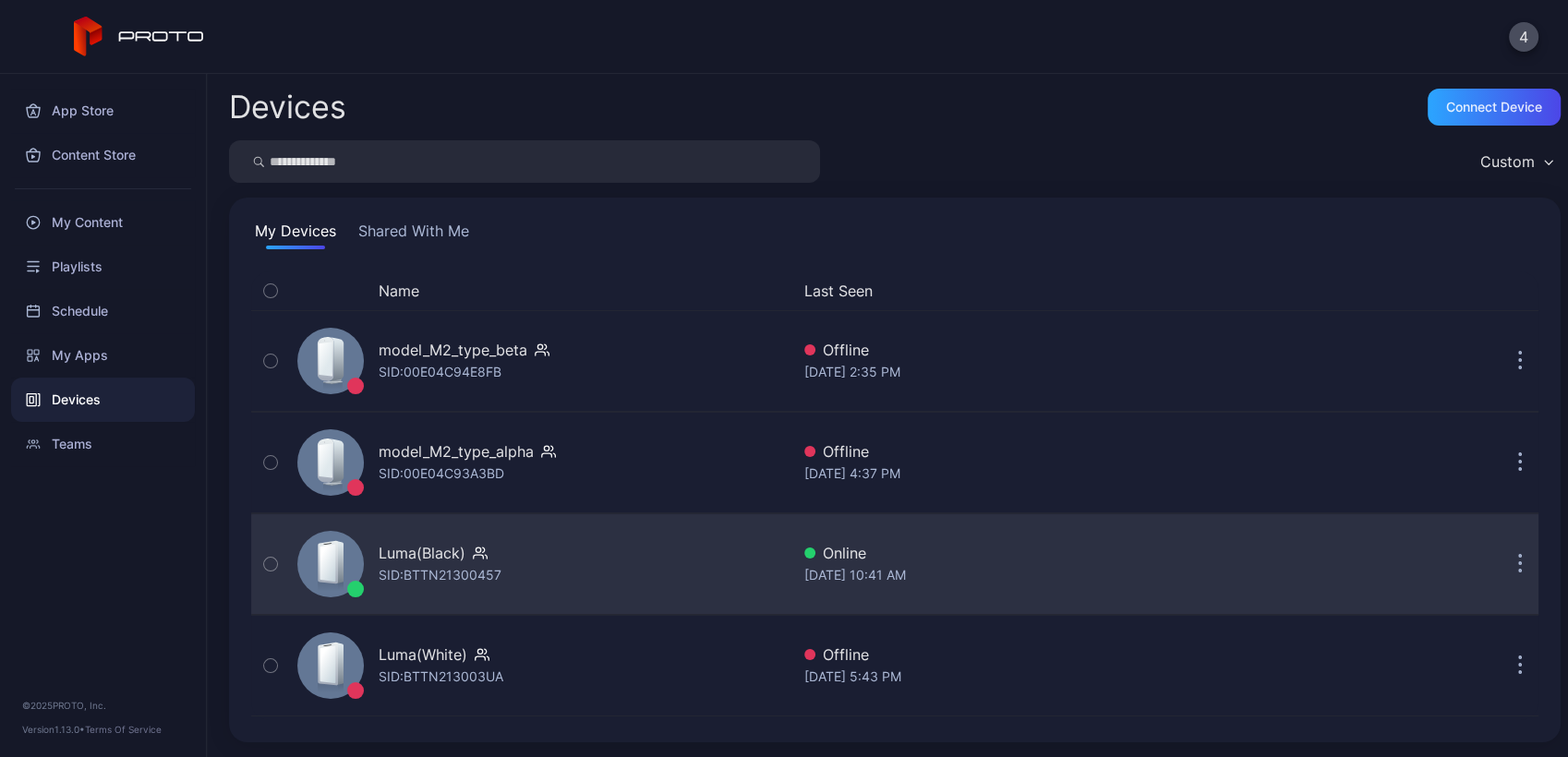
click at [611, 557] on div "Luma(Black) SID: BTTN21300457" at bounding box center [539, 564] width 500 height 92
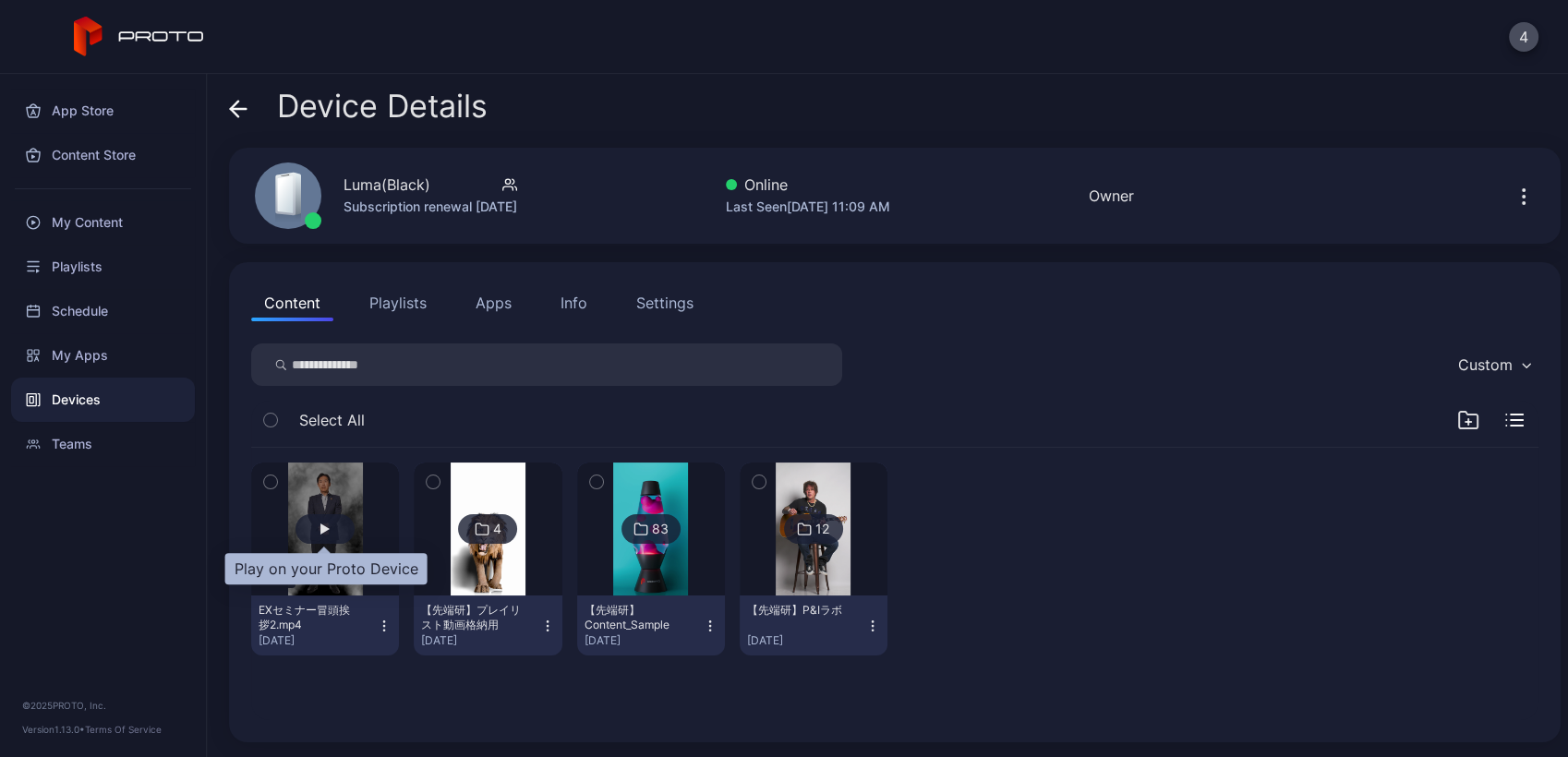
click at [338, 518] on div "button" at bounding box center [325, 529] width 59 height 29
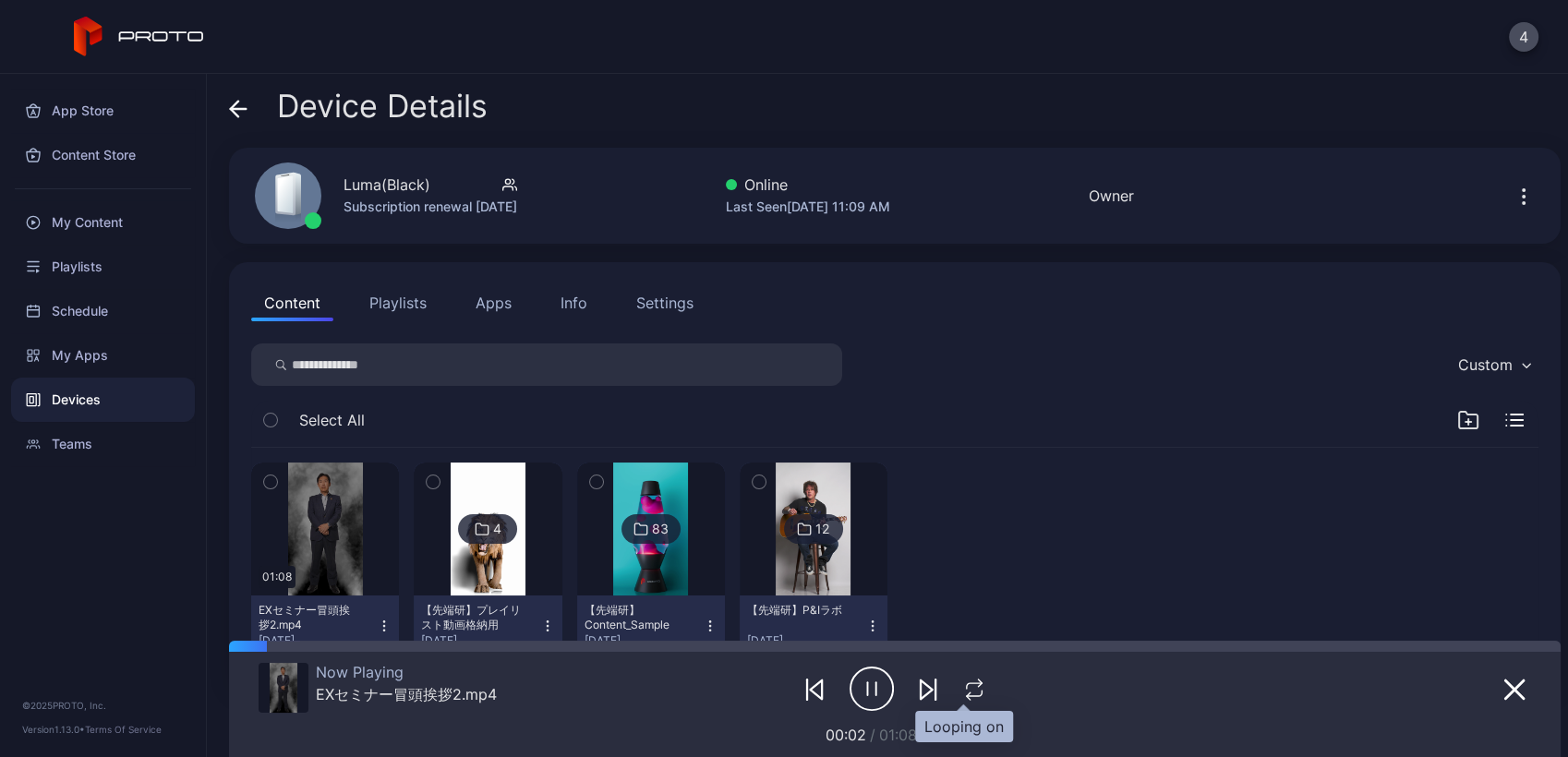
click at [968, 689] on icon "button" at bounding box center [974, 689] width 24 height 22
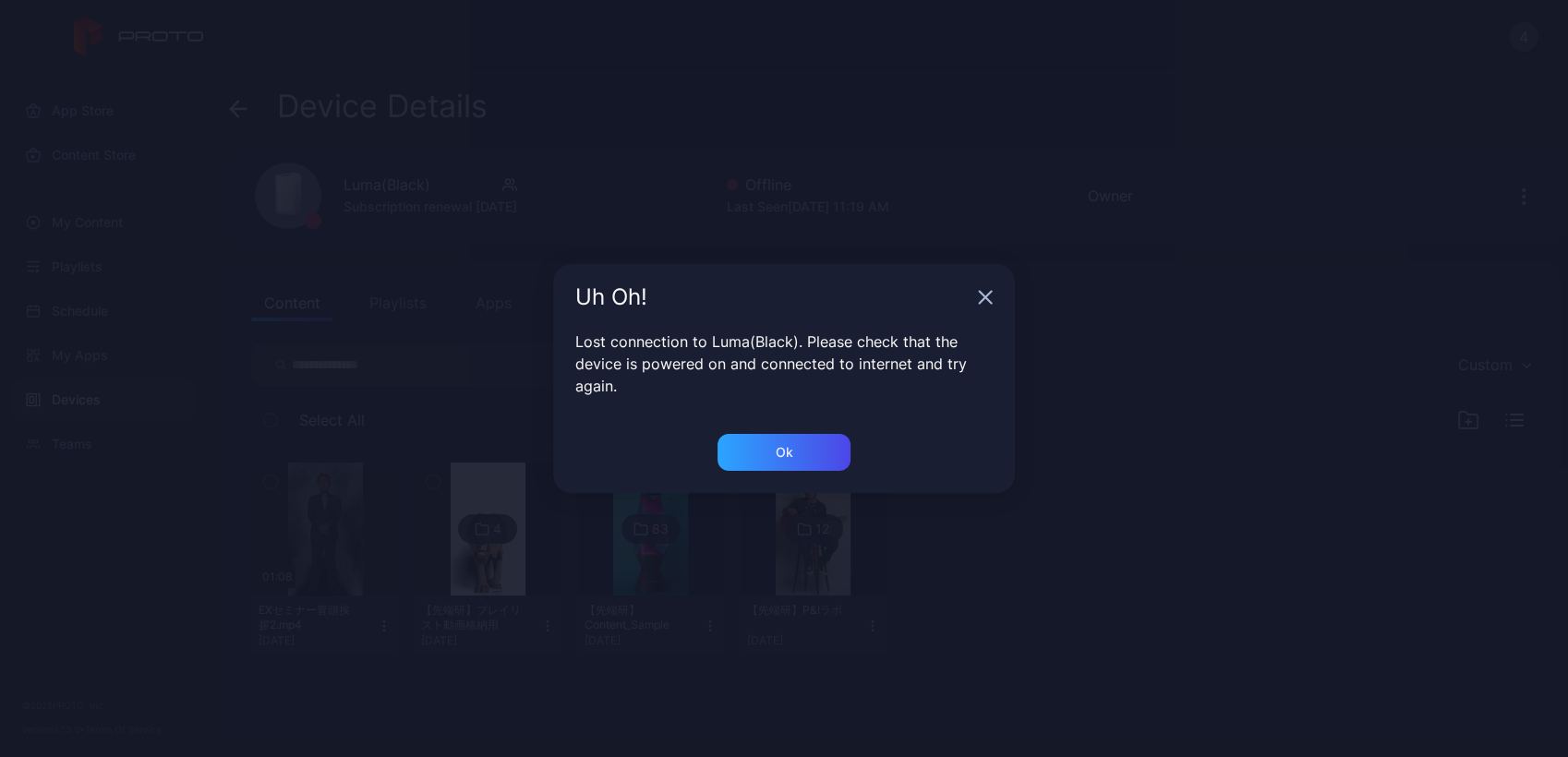
click at [192, 105] on div "Uh Oh! Lost connection to Luma(Black). Please check that the device is powered …" at bounding box center [784, 378] width 1568 height 757
